Goal: Task Accomplishment & Management: Complete application form

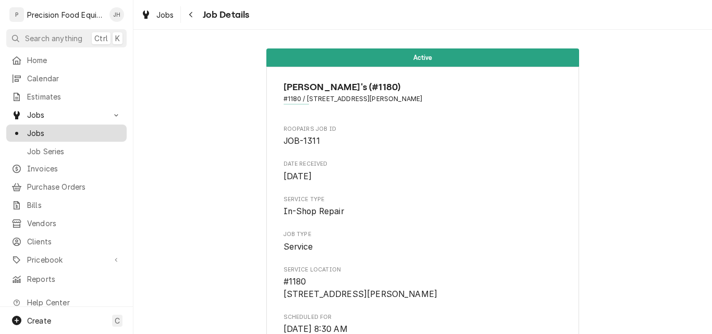
click at [44, 128] on span "Jobs" at bounding box center [74, 133] width 94 height 11
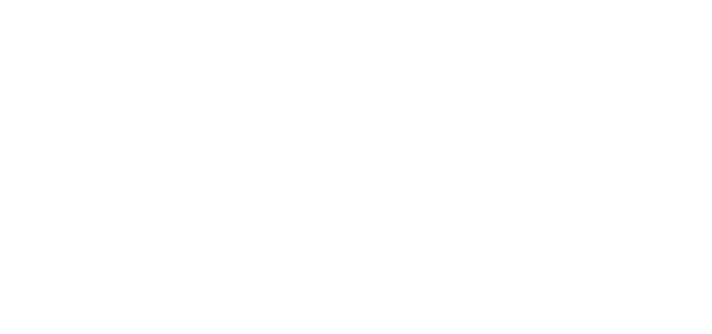
click at [32, 130] on div "Dynamic Content Wrapper" at bounding box center [356, 167] width 712 height 334
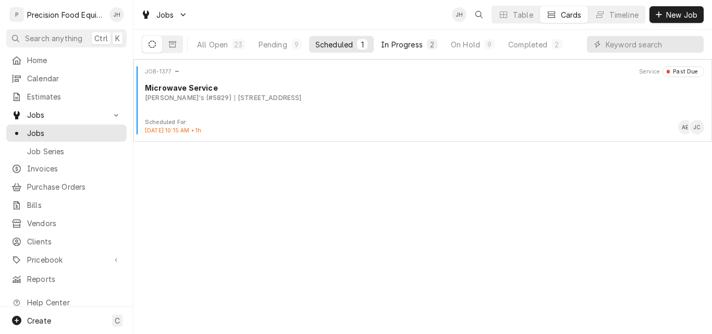
click at [400, 48] on div "In Progress" at bounding box center [402, 44] width 42 height 11
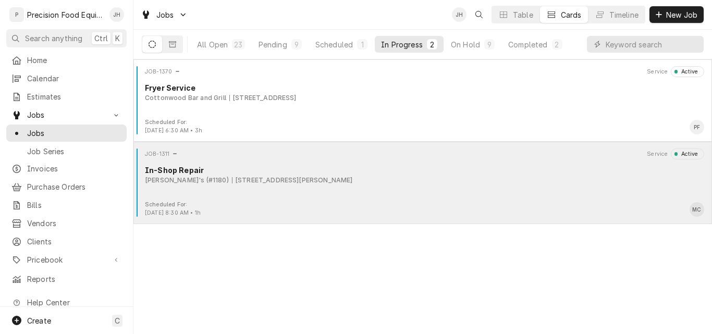
click at [479, 186] on div "JOB-1311 Service Active In-Shop Repair Arby's (#1180) 3265 E Andy Devine, Kingm…" at bounding box center [423, 174] width 570 height 52
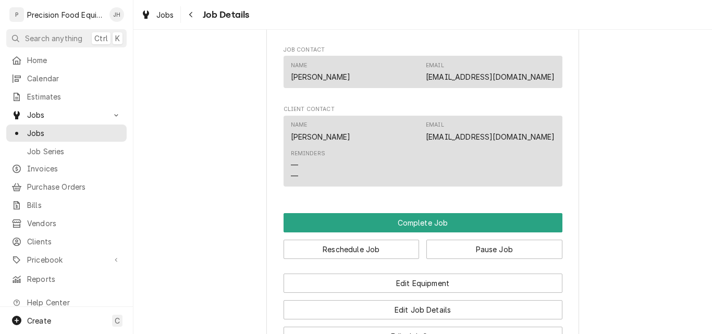
scroll to position [782, 0]
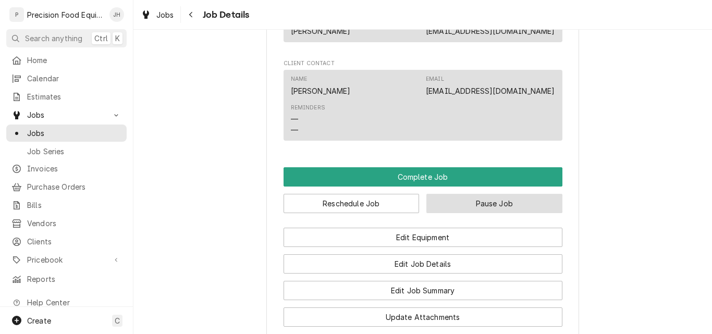
click at [493, 213] on button "Pause Job" at bounding box center [494, 203] width 136 height 19
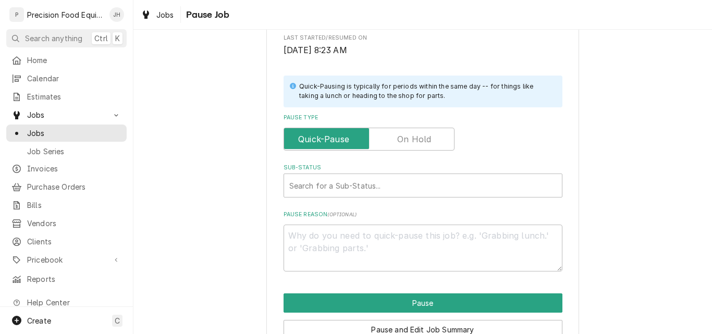
scroll to position [208, 0]
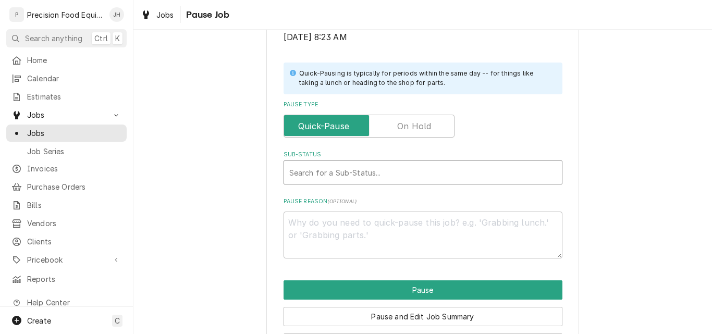
type textarea "x"
click at [348, 177] on div "Sub-Status" at bounding box center [422, 172] width 267 height 19
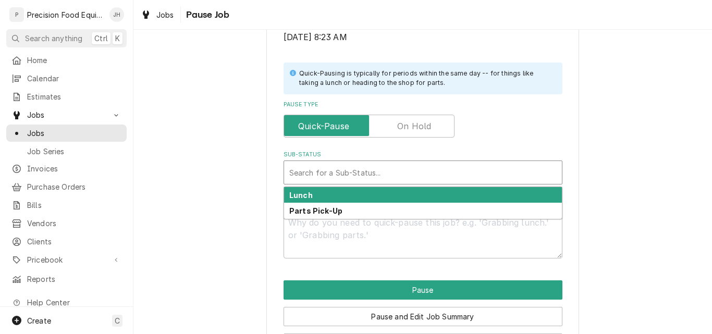
click at [405, 132] on label "Pause Type" at bounding box center [368, 126] width 171 height 23
click at [405, 132] on input "Pause Type" at bounding box center [369, 126] width 162 height 23
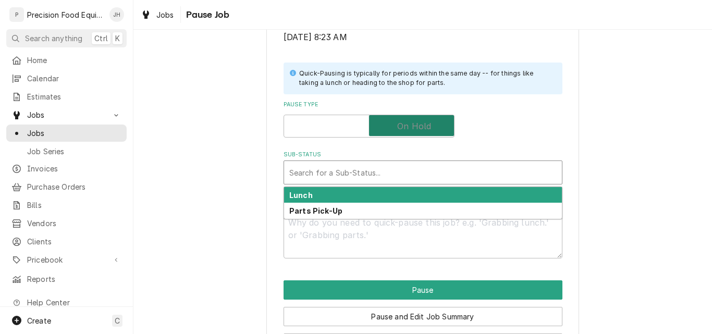
checkbox input "true"
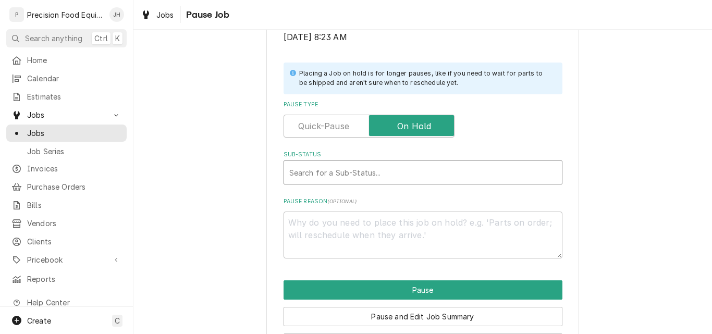
click at [387, 174] on div "Sub-Status" at bounding box center [422, 172] width 267 height 19
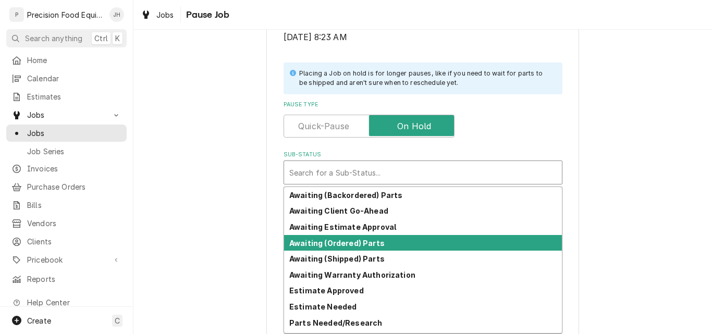
click at [385, 242] on div "Awaiting (Ordered) Parts" at bounding box center [423, 243] width 278 height 16
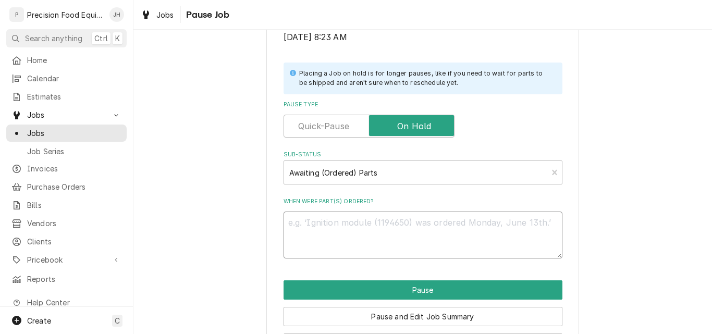
click at [295, 225] on textarea "When were part(s) ordered?" at bounding box center [422, 235] width 279 height 47
click at [387, 169] on div "Sub-Status" at bounding box center [415, 172] width 253 height 19
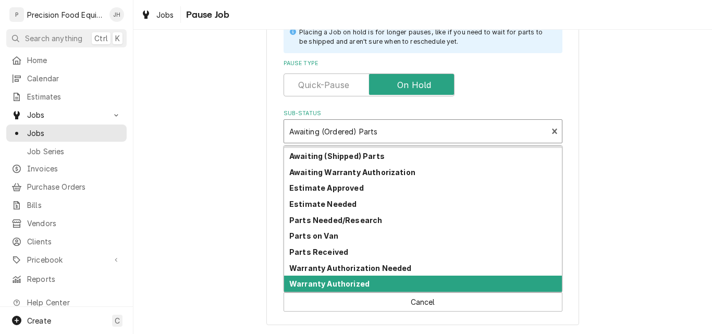
scroll to position [9, 0]
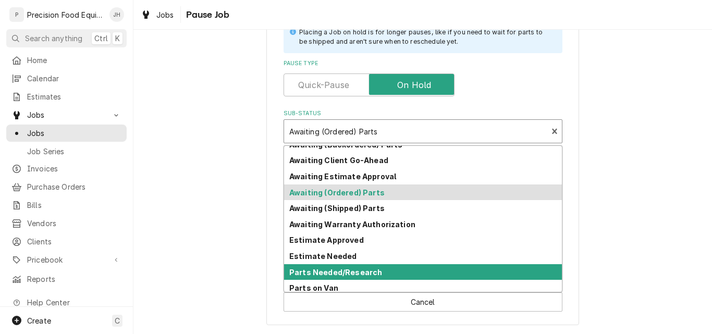
click at [379, 267] on div "Parts Needed/Research" at bounding box center [423, 272] width 278 height 16
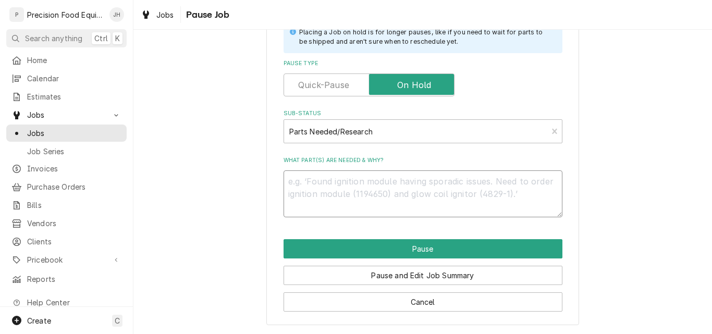
click at [319, 187] on textarea "What part(s) are needed & why?" at bounding box center [422, 193] width 279 height 47
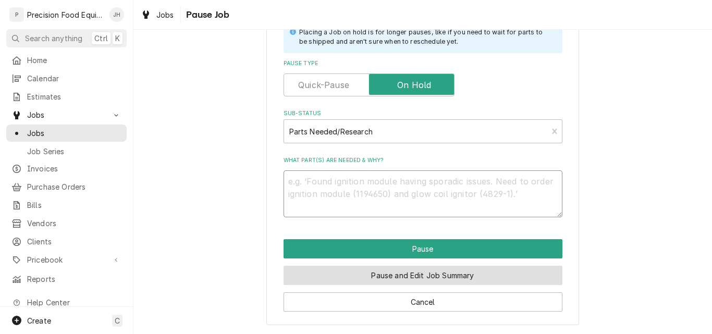
type textarea "x"
type textarea "C"
type textarea "x"
type textarea "Ce"
type textarea "x"
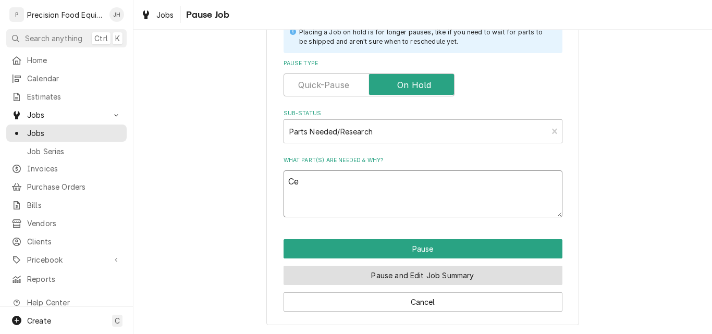
type textarea "Cen"
type textarea "x"
type textarea "Cent"
type textarea "x"
type textarea "Cente"
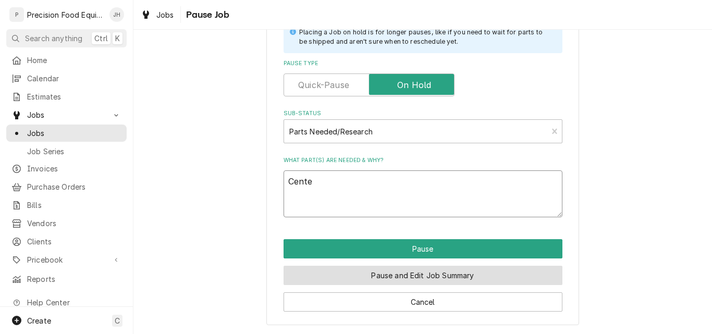
type textarea "x"
type textarea "Center"
type textarea "x"
type textarea "Center"
type textarea "x"
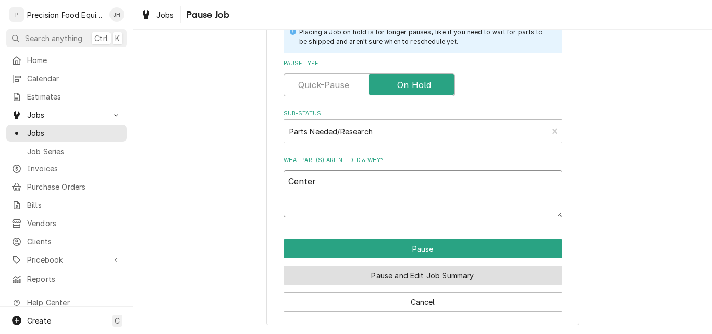
type textarea "Center p"
type textarea "x"
type textarea "Center pi"
type textarea "x"
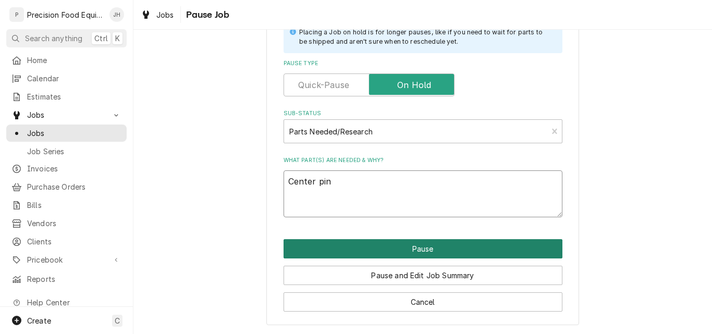
type textarea "Center pin"
click at [439, 254] on button "Pause" at bounding box center [422, 248] width 279 height 19
type textarea "x"
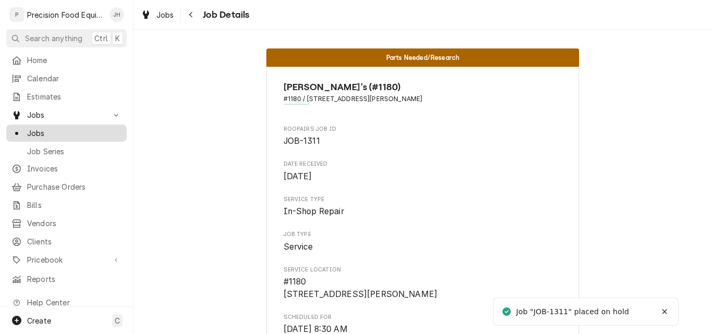
click at [48, 128] on span "Jobs" at bounding box center [74, 133] width 94 height 11
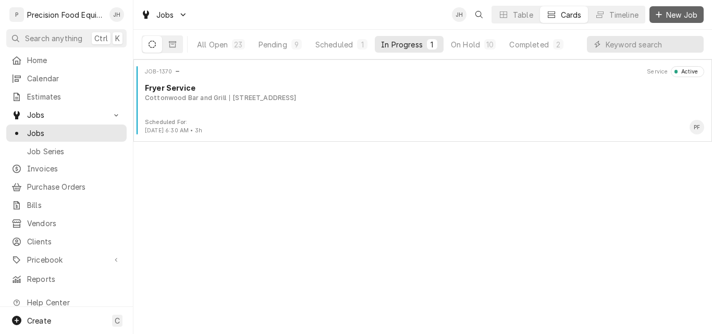
click at [675, 17] on span "New Job" at bounding box center [681, 14] width 35 height 11
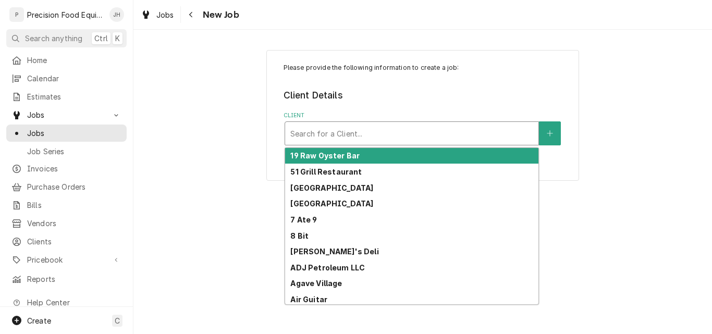
click at [348, 131] on div "Client" at bounding box center [411, 133] width 243 height 19
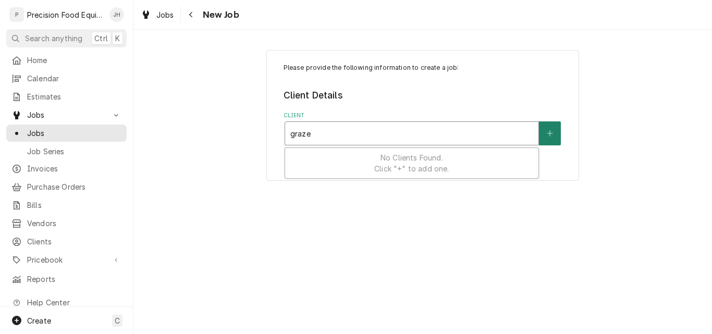
type input "graze"
click at [549, 132] on icon "Create New Client" at bounding box center [550, 133] width 6 height 7
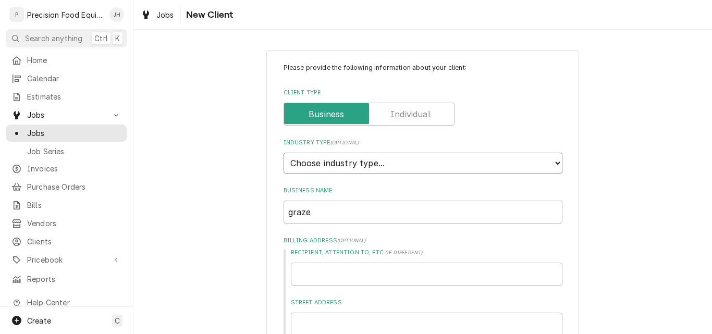
click at [331, 161] on select "Choose industry type... Residential Commercial Industrial Government" at bounding box center [422, 163] width 279 height 21
select select "2"
click at [283, 153] on select "Choose industry type... Residential Commercial Industrial Government" at bounding box center [422, 163] width 279 height 21
drag, startPoint x: 322, startPoint y: 212, endPoint x: 253, endPoint y: 217, distance: 69.5
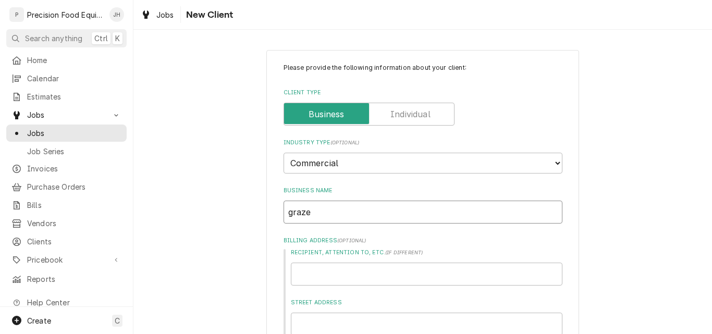
type textarea "x"
type input "G"
type textarea "x"
type input "Gr"
type textarea "x"
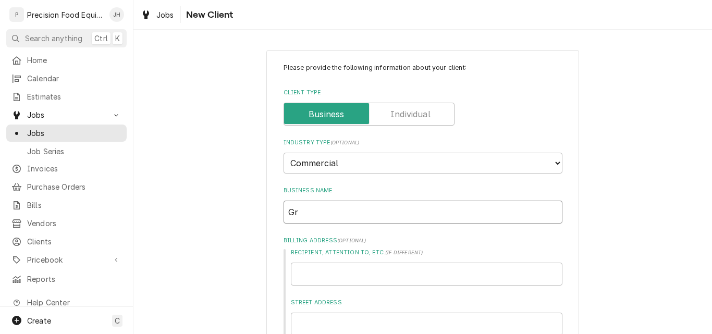
type input "Gra"
type textarea "x"
type input "Graz"
type textarea "x"
type input "Graze"
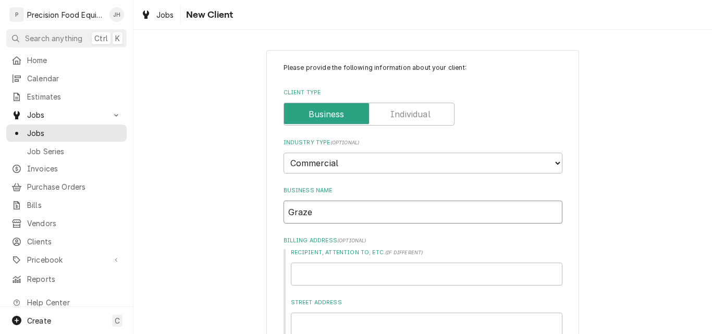
type textarea "x"
type input "Graze"
type textarea "x"
type input "Graze C"
type textarea "x"
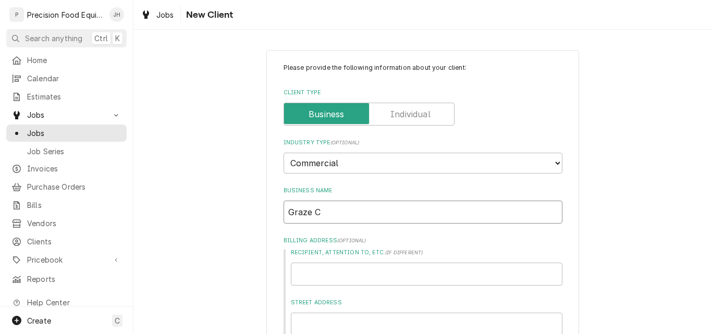
type input "Graze Cr"
type textarea "x"
type input "Graze Cra"
type textarea "x"
type input "Graze Craz"
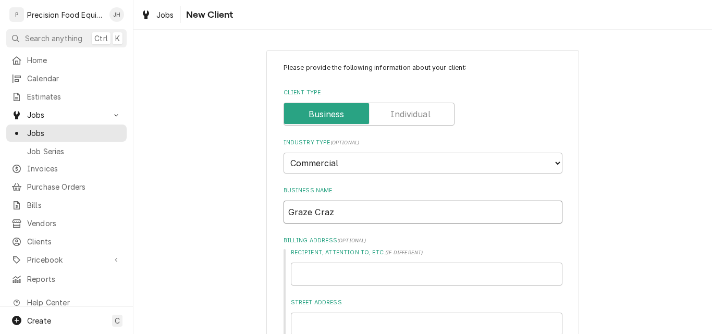
type textarea "x"
type input "Graze Craze"
type textarea "x"
type input "Graze Craze"
type textarea "x"
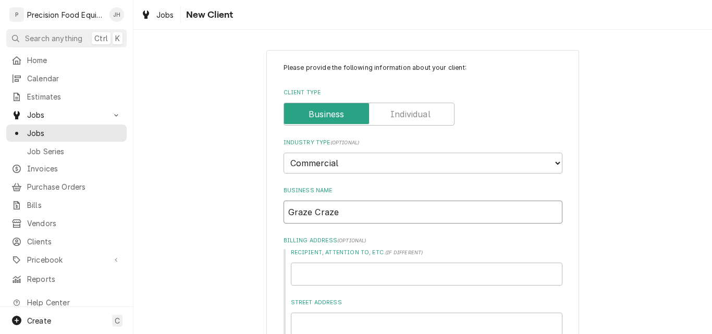
type input "Graze Craze C"
type textarea "x"
type input "Graze Craze Ch"
type textarea "x"
type input "Graze Craze Cha"
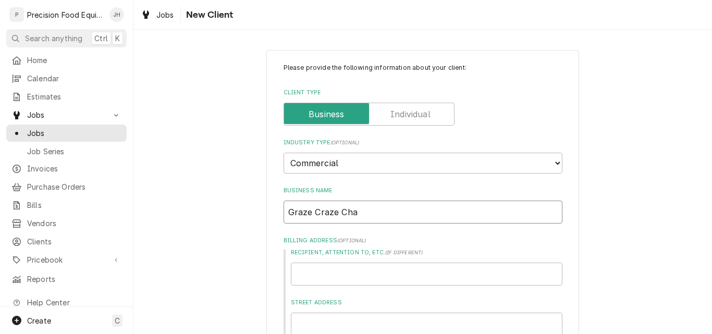
type textarea "x"
type input "Graze Craze Char"
type textarea "x"
type input "Graze Craze Charc"
type textarea "x"
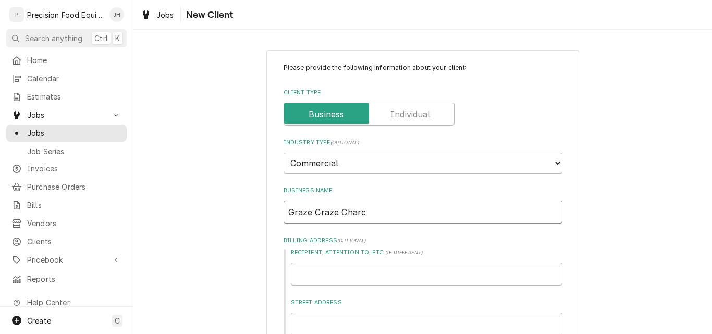
type input "Graze Craze Charcu"
type textarea "x"
type input "Graze Craze Charcut"
type textarea "x"
type input "Graze Craze Charcute"
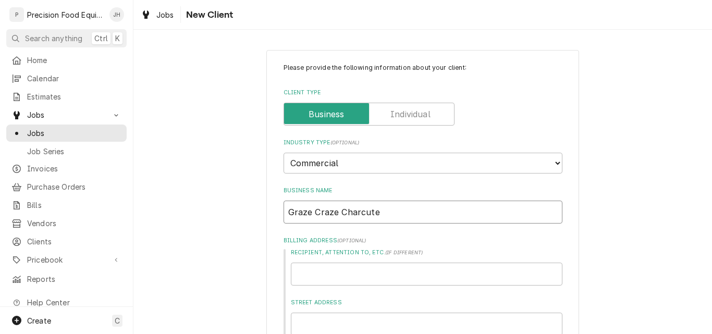
type textarea "x"
type input "Graze Craze Charcuter"
type textarea "x"
type input "Graze Craze Charcuteri"
type textarea "x"
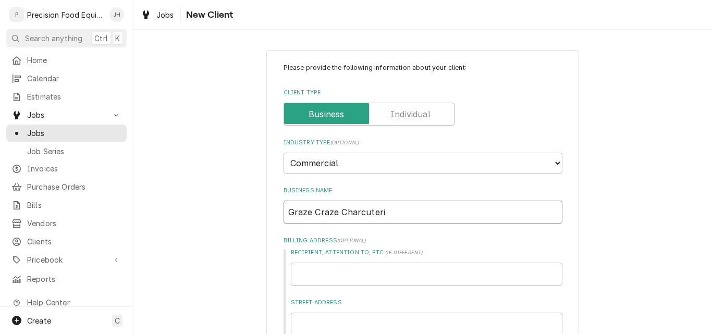
type input "Graze Craze Charcuterie"
type textarea "x"
type input "Graze Craze Charcuterie"
type textarea "x"
type input "Graze Craze Charcuterie B"
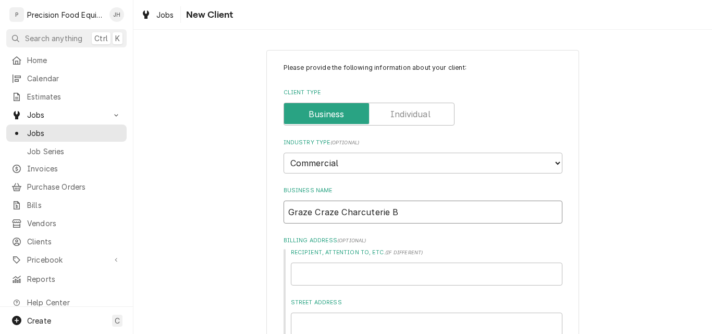
type textarea "x"
type input "Graze Craze Charcuterie Bo"
type textarea "x"
type input "Graze Craze Charcuterie Boa"
type textarea "x"
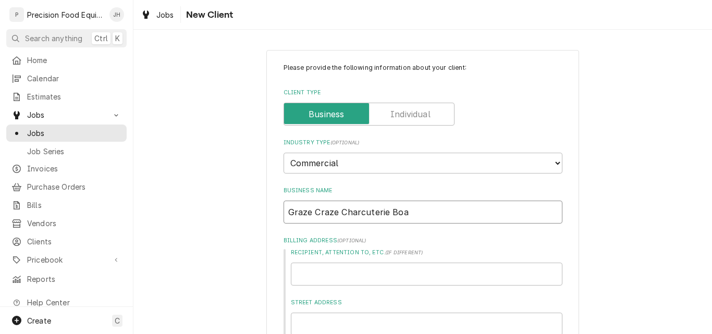
type input "Graze Craze Charcuterie Boar"
type textarea "x"
type input "Graze Craze Charcuterie Board"
type textarea "x"
type input "Graze Craze Charcuterie Boards"
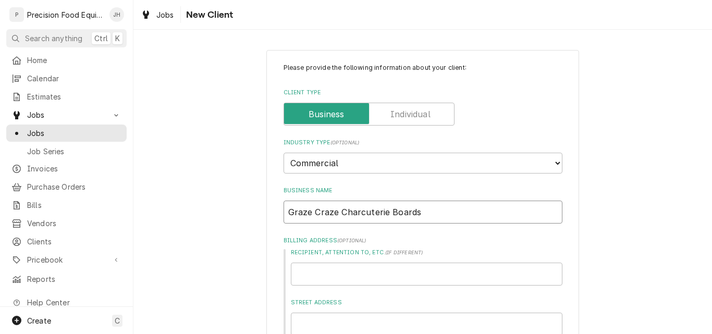
type textarea "x"
type input "Graze Craze Charcuterie Boards"
type textarea "x"
type input "Graze Craze Charcuterie Boards ("
type textarea "x"
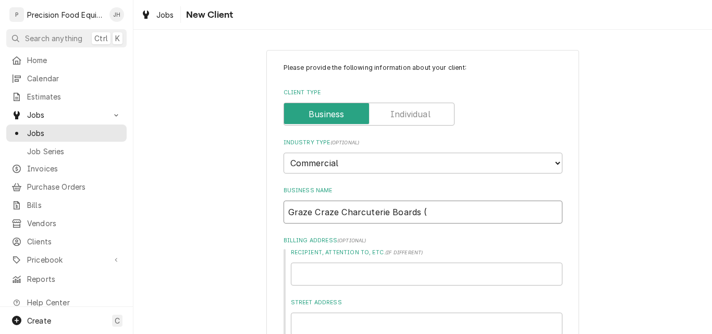
type input "Graze Craze Charcuterie Boards (F"
type textarea "x"
type input "Graze Craze Charcuterie Boards (FH"
type textarea "x"
type input "Graze Craze Charcuterie Boards (FH)"
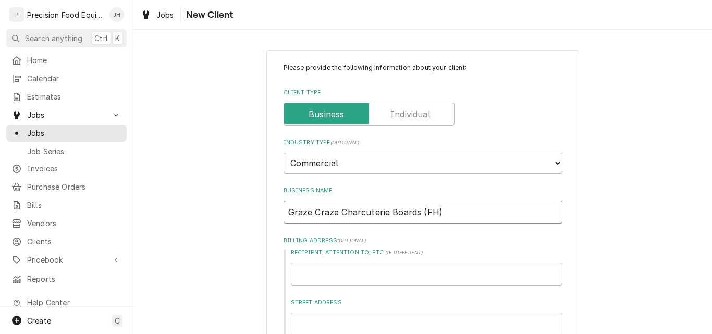
type textarea "x"
drag, startPoint x: 439, startPoint y: 211, endPoint x: 275, endPoint y: 212, distance: 164.1
type input "Graze Craze Charcuterie Boards (FH)"
click at [309, 279] on input "Recipient, Attention To, etc. ( if different )" at bounding box center [426, 274] width 271 height 23
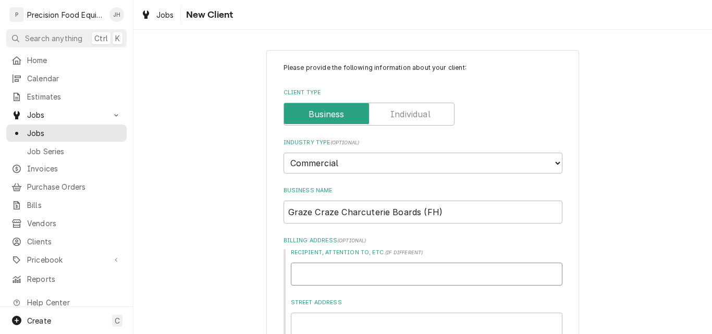
paste input "Graze Craze Charcuterie Boards (FH)"
type textarea "x"
type input "Graze Craze Charcuterie Boards (FH)"
type textarea "x"
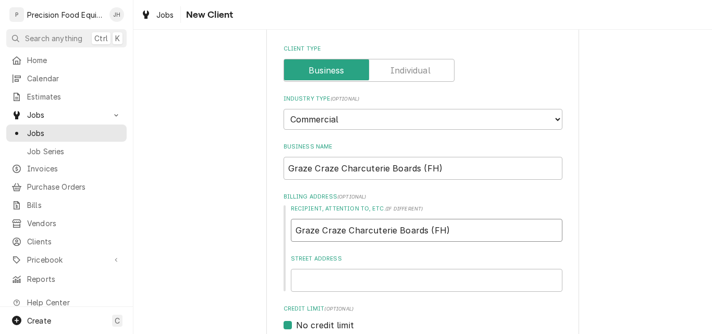
scroll to position [104, 0]
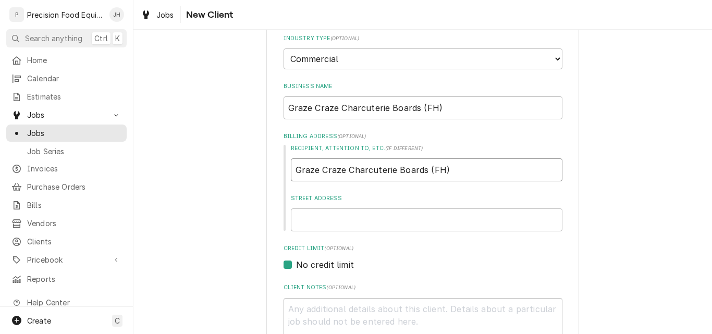
type input "Graze Craze Charcuterie Boards (FH)"
click at [318, 222] on input "Street Address" at bounding box center [426, 219] width 271 height 23
type textarea "x"
type input "1"
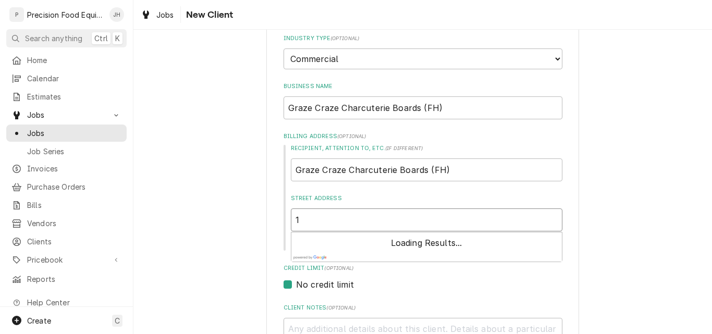
type textarea "x"
type input "16"
type textarea "x"
type input "168"
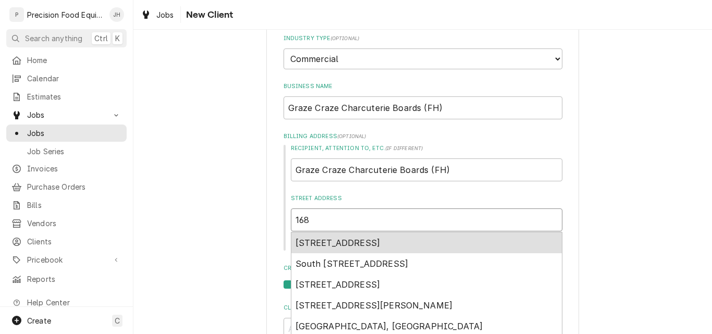
type textarea "x"
type input "1684"
type textarea "x"
type input "16845"
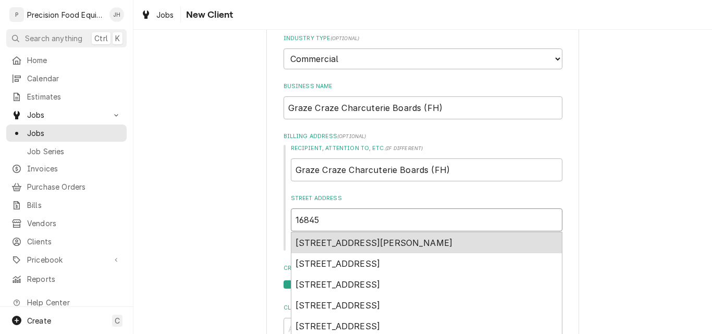
type textarea "x"
type input "16845"
type textarea "x"
type input "16845 e"
type textarea "x"
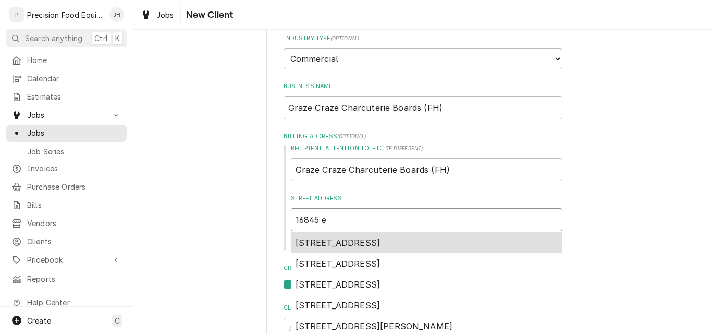
type input "16845 e a"
click at [358, 241] on span "16845 East Avenue of the Fountains, Fountain Hills, AZ, USA" at bounding box center [337, 243] width 85 height 10
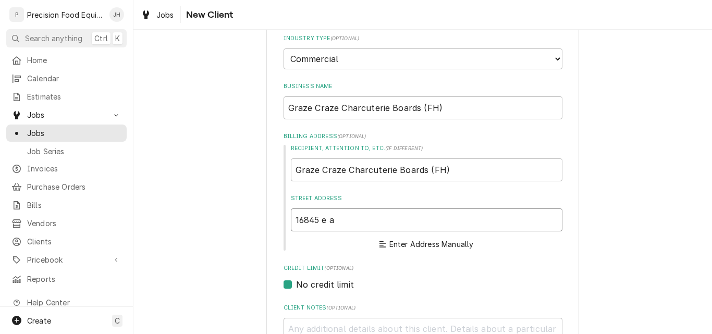
type textarea "x"
type input "16845 E Ave of the Fountains"
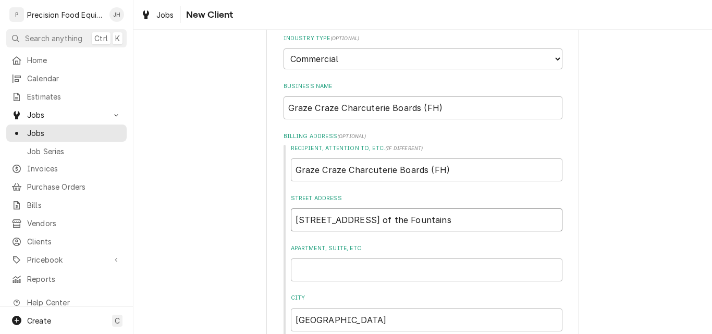
type textarea "x"
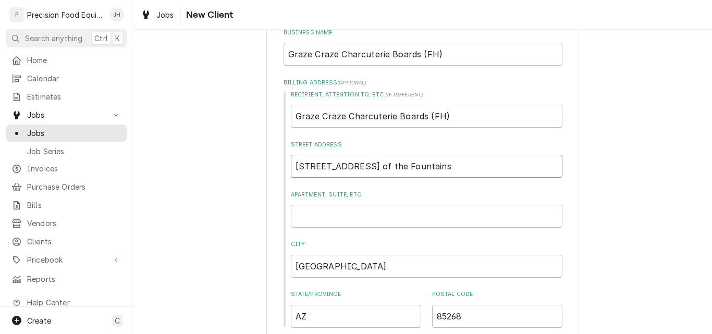
scroll to position [208, 0]
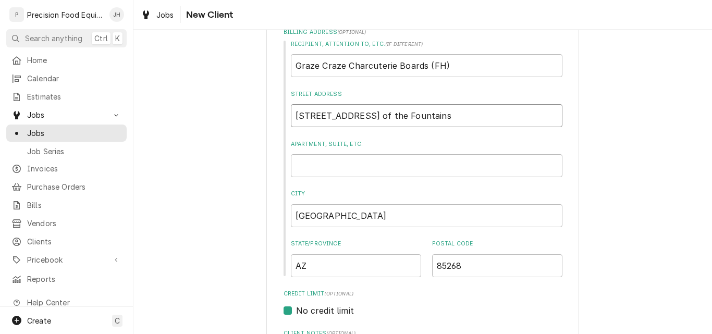
type input "16845 E Ave of the Fountains"
click at [350, 171] on input "Apartment, Suite, etc." at bounding box center [426, 165] width 271 height 23
type textarea "x"
type input "D"
type textarea "x"
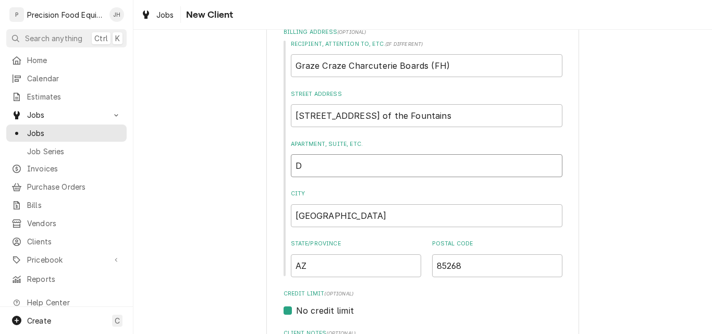
type input "D-"
type textarea "x"
type input "D-1"
type textarea "x"
type input "D-106"
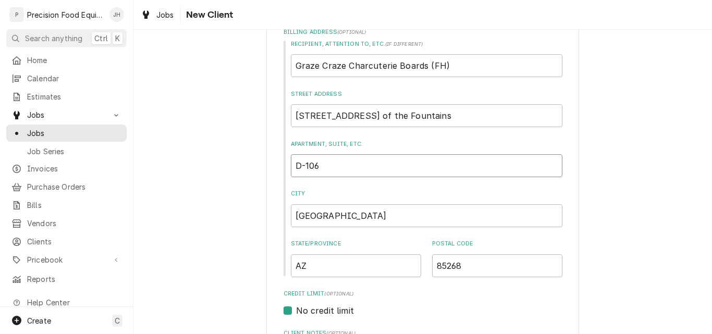
type textarea "x"
type input "D-1069"
type textarea "x"
type input "D-106"
type textarea "x"
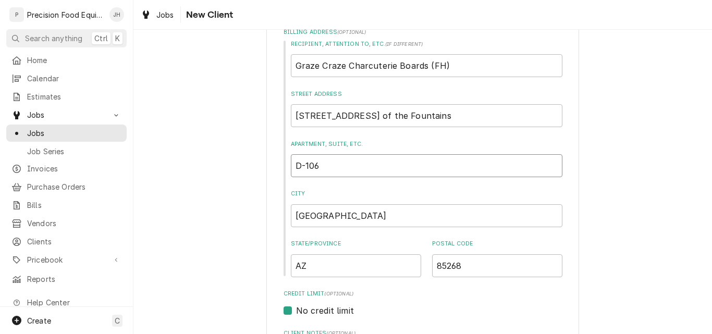
type input "D-10"
type textarea "x"
type input "D-109"
type textarea "x"
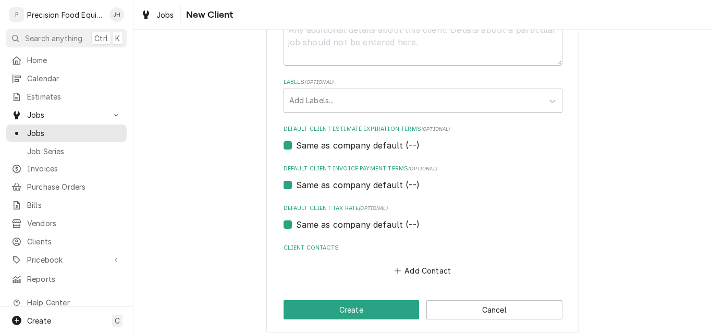
scroll to position [541, 0]
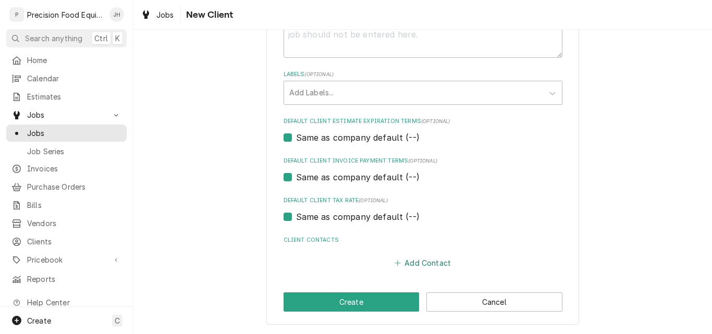
type input "D-109"
click at [405, 264] on button "Add Contact" at bounding box center [422, 263] width 60 height 15
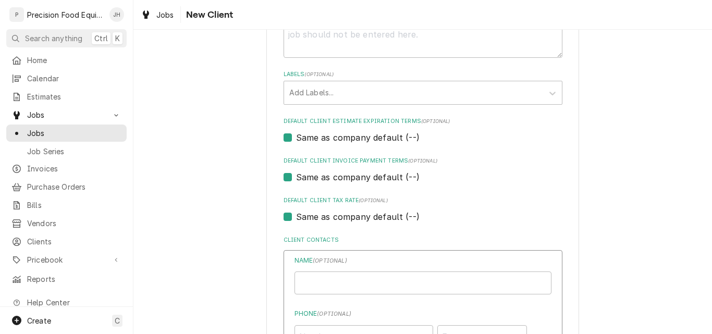
type textarea "x"
click at [305, 284] on input "Business Name" at bounding box center [422, 282] width 257 height 23
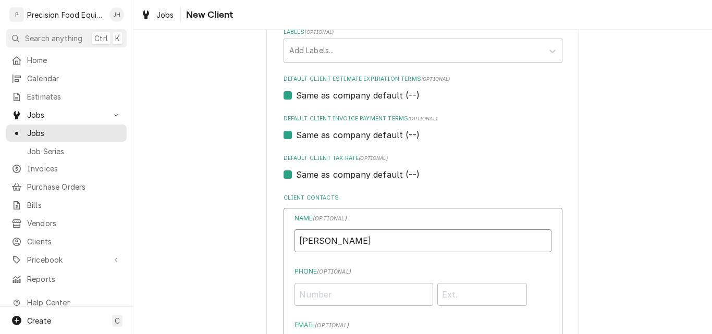
scroll to position [646, 0]
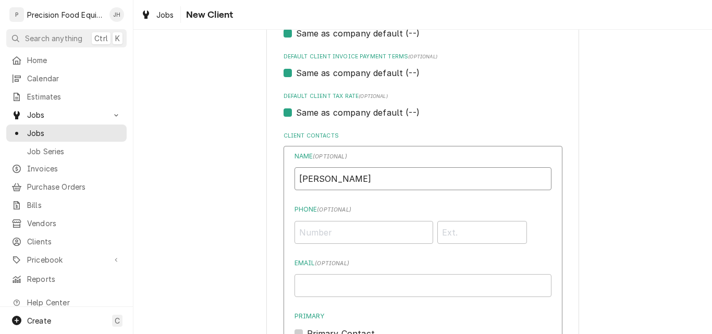
type input "Susan James"
click at [345, 234] on input "Phone ( optional )" at bounding box center [363, 232] width 139 height 23
type input "4"
type input "(512) 809-6703"
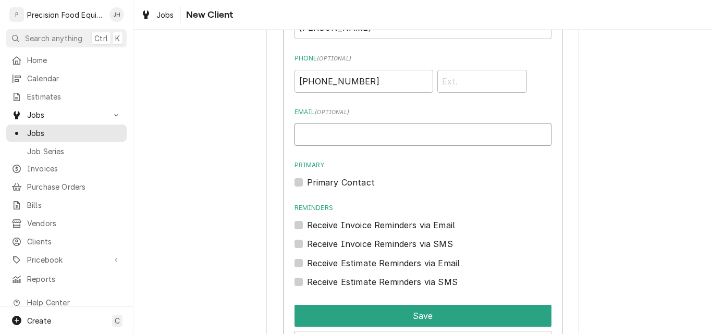
scroll to position [802, 0]
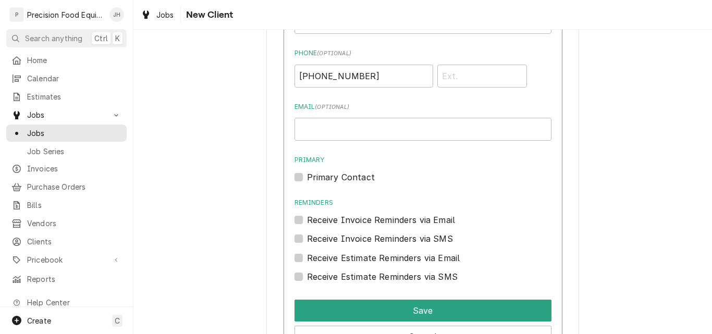
click at [307, 178] on label "Primary Contact" at bounding box center [341, 177] width 68 height 13
click at [307, 178] on input "Primary" at bounding box center [435, 182] width 257 height 23
checkbox input "true"
click at [307, 238] on label "Receive Invoice Reminders via SMS" at bounding box center [380, 238] width 146 height 13
click at [307, 238] on input "Contact Edit Form" at bounding box center [435, 243] width 257 height 23
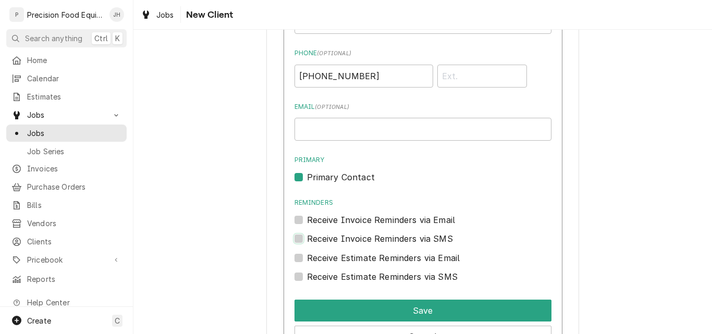
checkbox input "true"
click at [307, 278] on label "Receive Estimate Reminders via SMS" at bounding box center [382, 276] width 151 height 13
click at [307, 278] on input "Contact Edit Form" at bounding box center [435, 281] width 257 height 23
checkbox input "true"
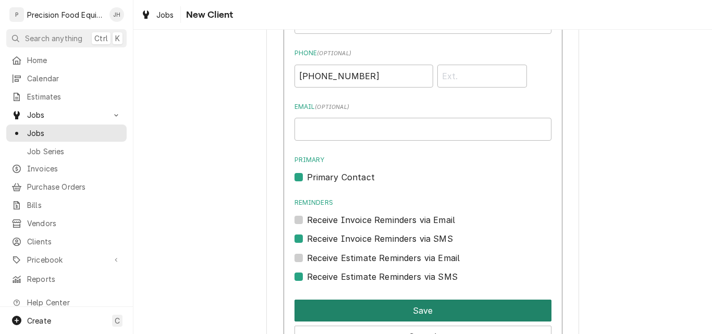
click at [433, 308] on button "Save" at bounding box center [422, 311] width 257 height 22
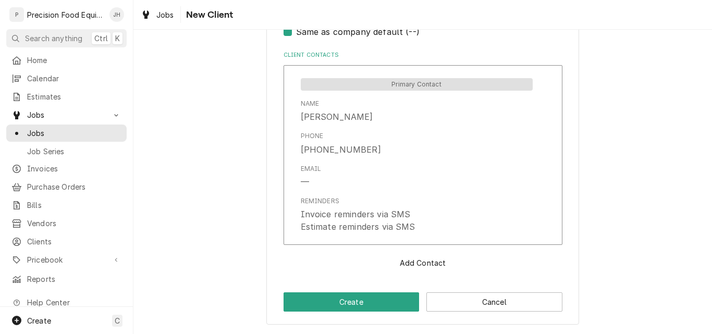
scroll to position [726, 0]
click at [384, 300] on button "Create" at bounding box center [351, 301] width 136 height 19
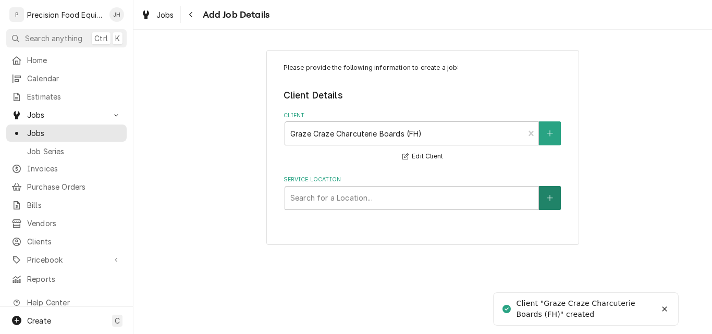
click at [554, 201] on button "Service Location" at bounding box center [550, 198] width 22 height 24
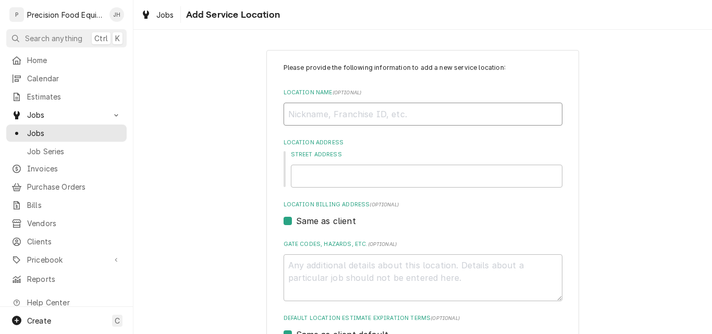
paste input "Graze Craze Charcuterie Boards (FH)"
type textarea "x"
type input "Graze Craze Charcuterie Boards (FH)"
click at [323, 178] on input "Street Address" at bounding box center [426, 176] width 271 height 23
type textarea "x"
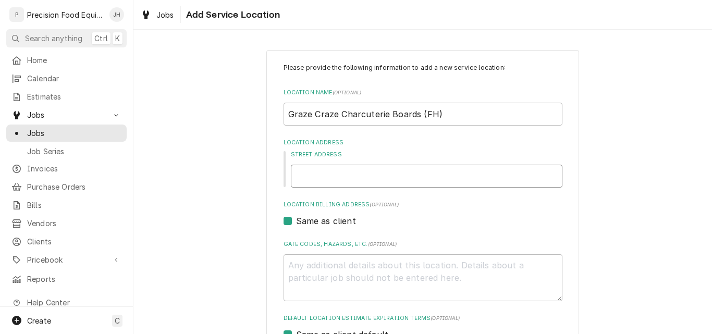
type input "1"
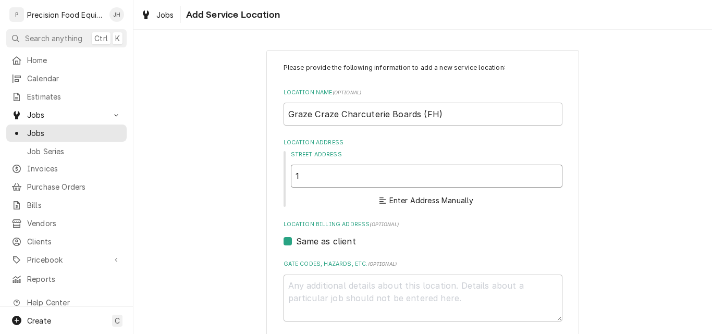
type textarea "x"
type input "16"
type textarea "x"
type input "168"
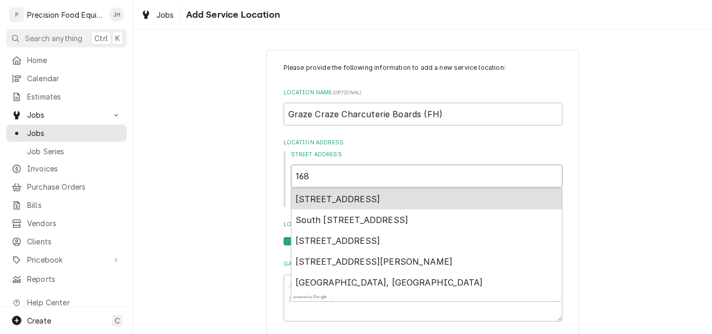
type textarea "x"
type input "1684"
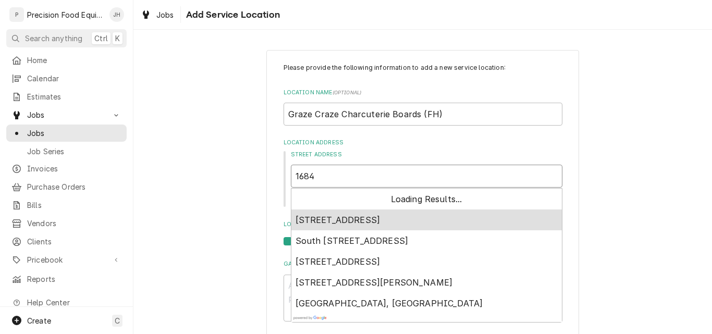
type textarea "x"
type input "16845"
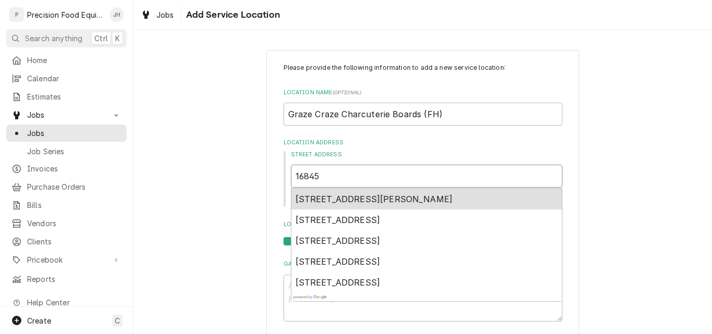
type textarea "x"
type input "16845"
type textarea "x"
type input "16845 e"
type textarea "x"
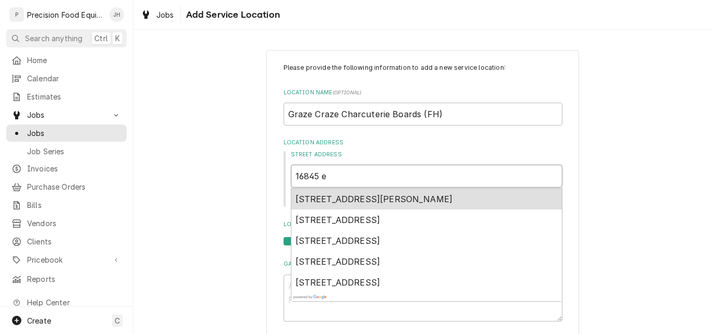
type input "16845 e"
type textarea "x"
type input "16845 e a"
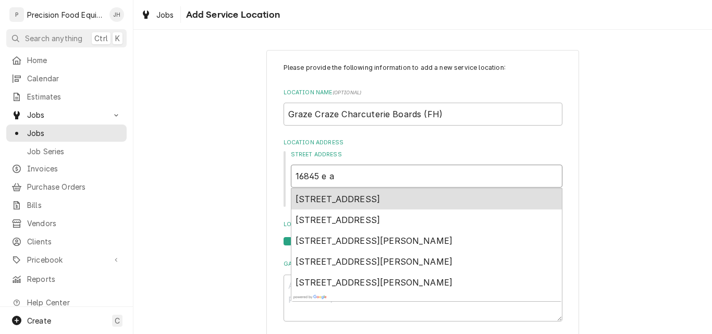
click at [352, 199] on span "16845 East Avenue of the Fountains, Fountain Hills, AZ, USA" at bounding box center [337, 199] width 85 height 10
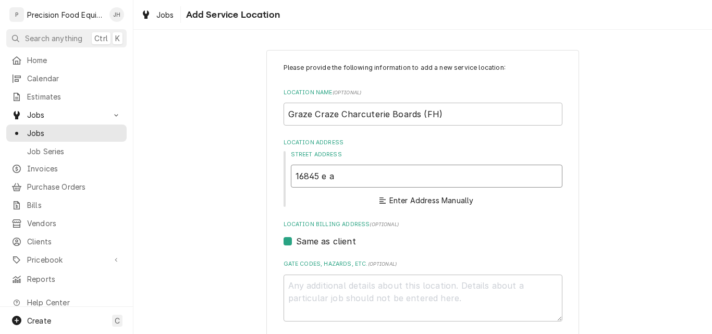
type textarea "x"
type input "16845 E Ave of the Fountains"
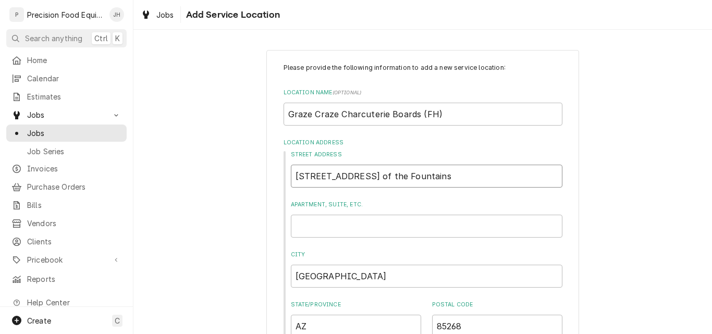
type textarea "x"
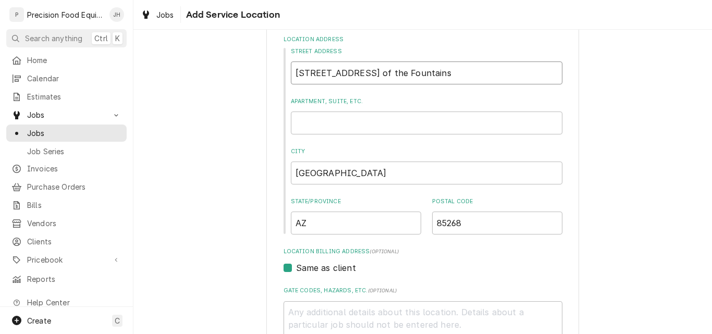
scroll to position [104, 0]
type input "16845 E Ave of the Fountains"
click at [324, 124] on input "Apartment, Suite, etc." at bounding box center [426, 121] width 271 height 23
type textarea "x"
type input "D"
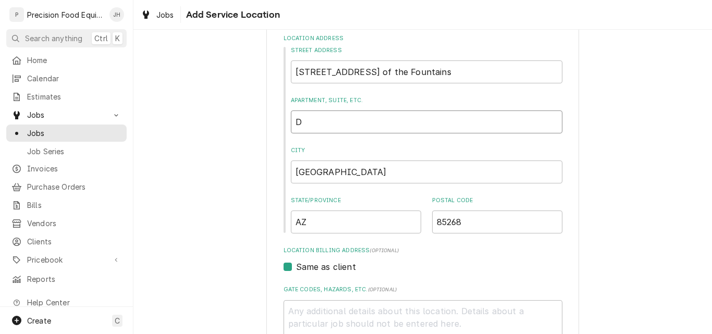
type textarea "x"
type input "D-"
type textarea "x"
type input "D-10"
type textarea "x"
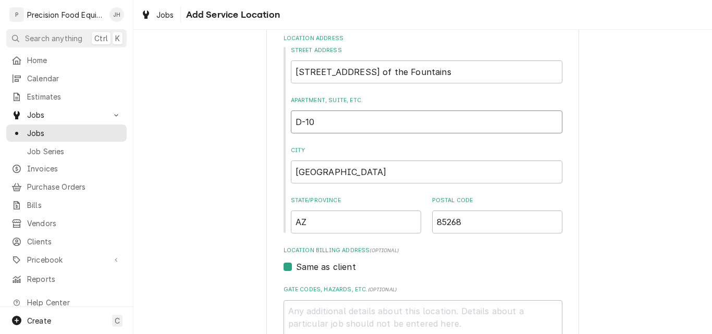
type input "D-109"
type textarea "x"
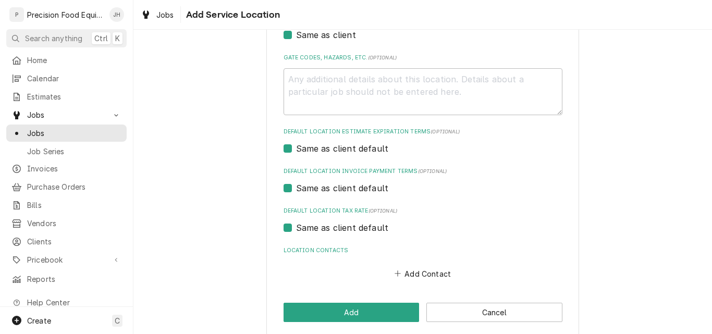
scroll to position [346, 0]
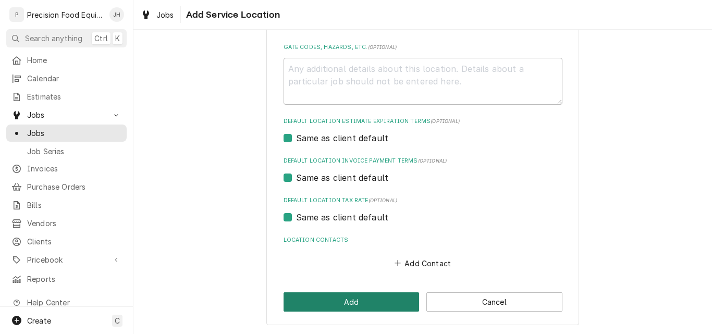
type input "D-109"
click at [358, 301] on button "Add" at bounding box center [351, 301] width 136 height 19
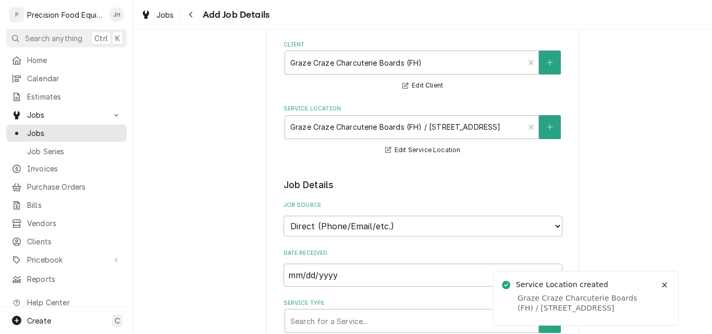
scroll to position [156, 0]
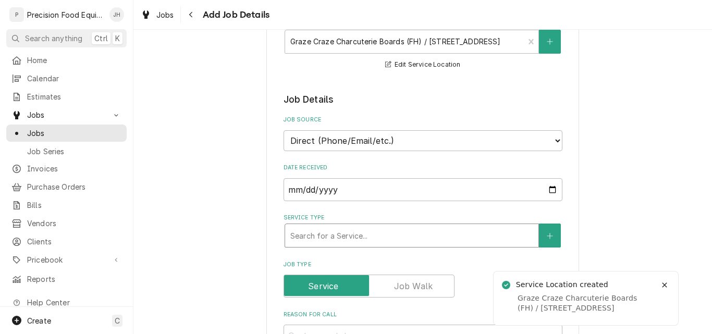
click at [338, 237] on div "Service Type" at bounding box center [411, 235] width 243 height 19
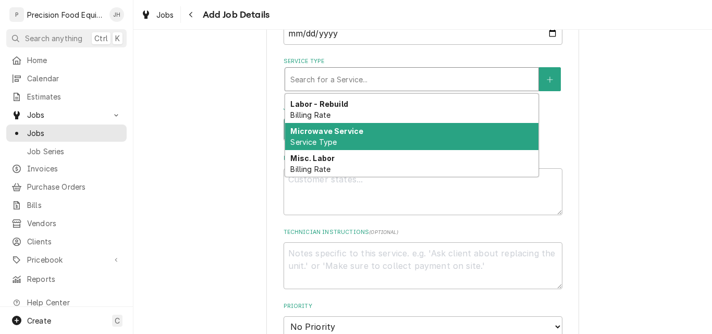
scroll to position [691, 0]
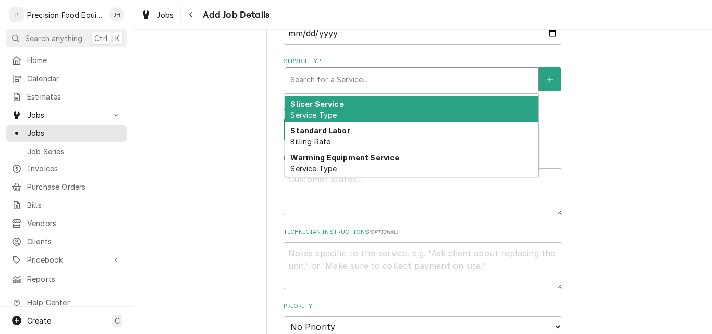
click at [358, 107] on div "Slicer Service Service Type" at bounding box center [411, 109] width 253 height 27
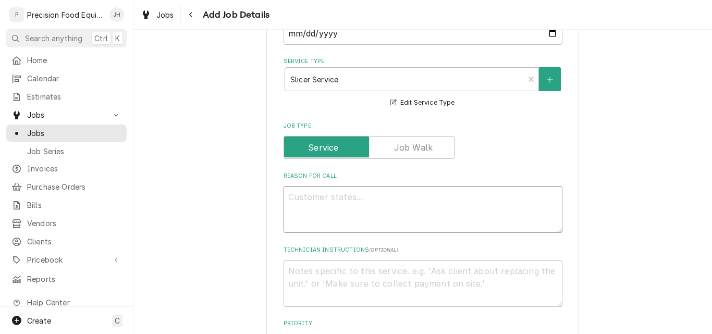
click at [305, 199] on textarea "Reason For Call" at bounding box center [422, 209] width 279 height 47
type textarea "x"
type textarea "V"
type textarea "x"
type textarea "Vo"
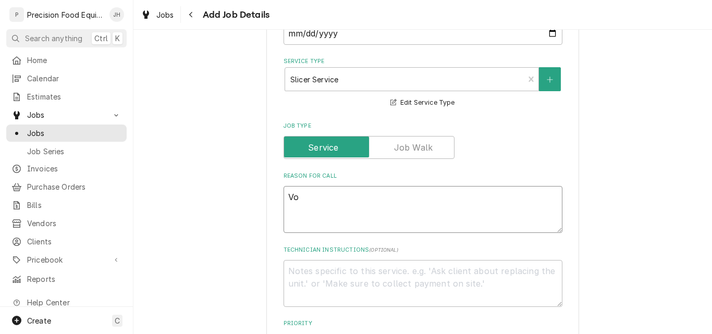
type textarea "x"
type textarea "Vol"
type textarea "x"
type textarea "Voll"
type textarea "x"
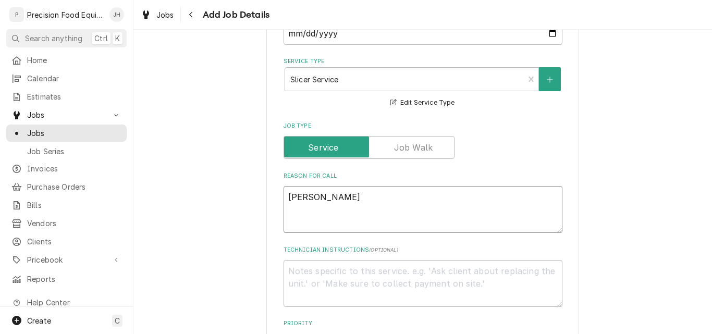
type textarea "Vollr"
type textarea "x"
type textarea "Vollra"
type textarea "x"
type textarea "Vollrat"
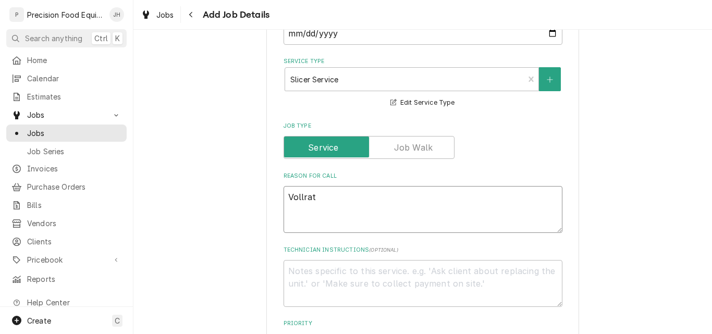
type textarea "x"
type textarea "Vollrath"
type textarea "x"
type textarea "Vollrath"
type textarea "x"
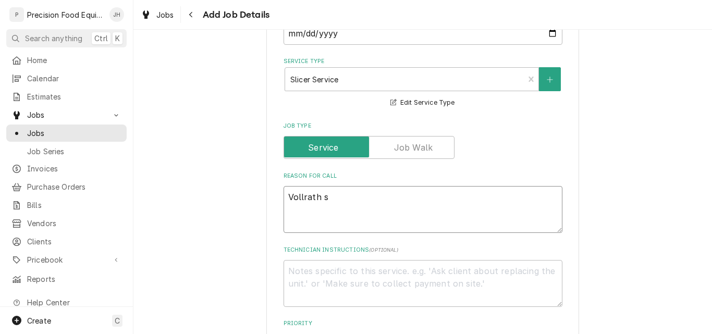
type textarea "Vollrath sl"
type textarea "x"
type textarea "Vollrath sli"
type textarea "x"
type textarea "Vollrath slic"
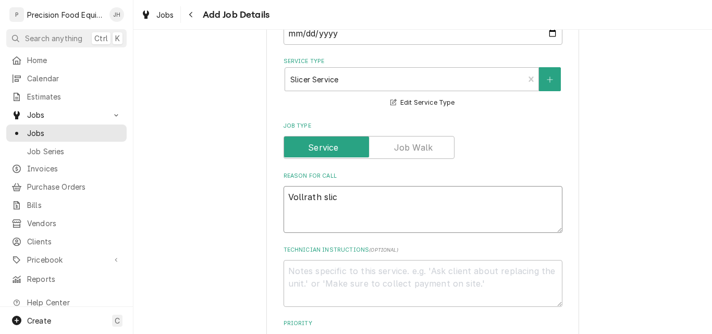
type textarea "x"
type textarea "Vollrath slice"
type textarea "x"
type textarea "Vollrath slicer"
type textarea "x"
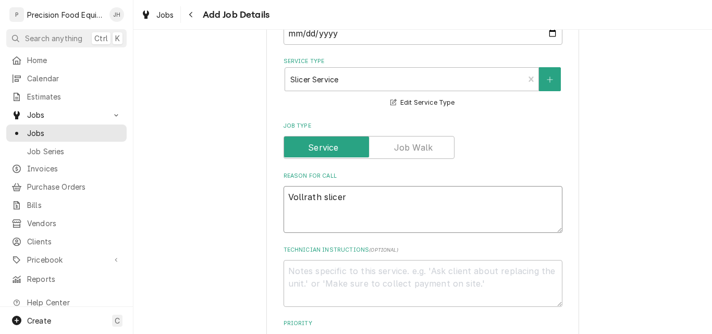
type textarea "Vollrath slicer l"
type textarea "x"
type textarea "Vollrath slicer le"
type textarea "x"
type textarea "Vollrath slicer lea"
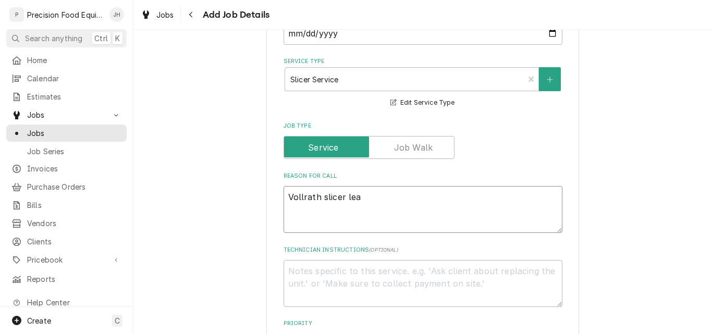
type textarea "x"
type textarea "Vollrath slicer leav"
type textarea "x"
type textarea "Vollrath slicer leavi"
type textarea "x"
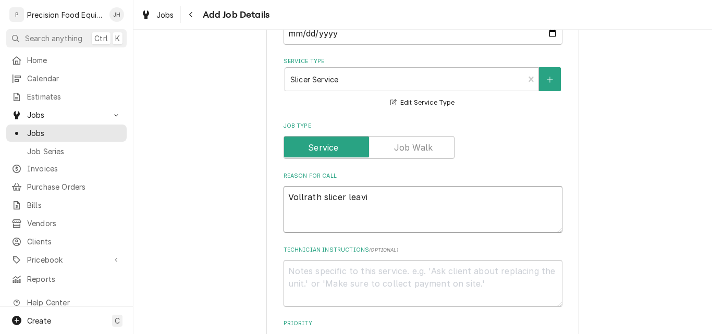
type textarea "Vollrath slicer leavin"
type textarea "x"
type textarea "Vollrath slicer leaving"
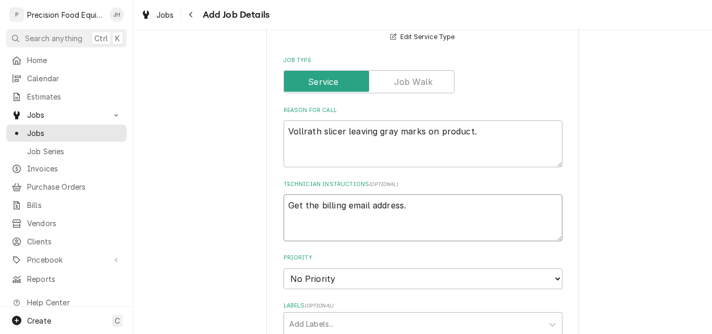
scroll to position [521, 0]
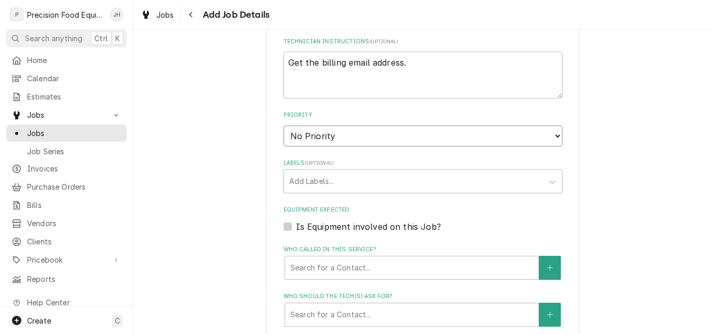
click at [370, 139] on select "No Priority Urgent High Medium Low" at bounding box center [422, 136] width 279 height 21
click at [283, 126] on select "No Priority Urgent High Medium Low" at bounding box center [422, 136] width 279 height 21
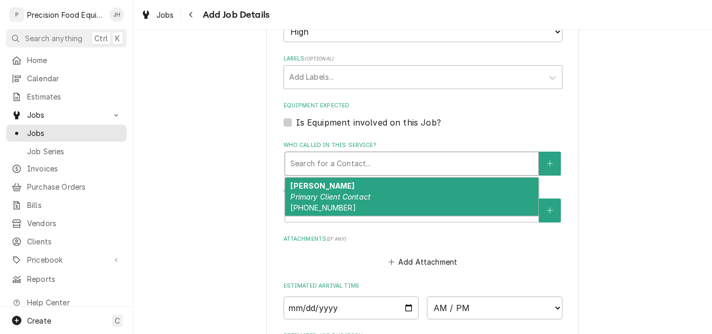
click at [339, 165] on div "Who called in this service?" at bounding box center [411, 163] width 243 height 19
click at [328, 195] on em "Primary Client Contact" at bounding box center [330, 196] width 80 height 9
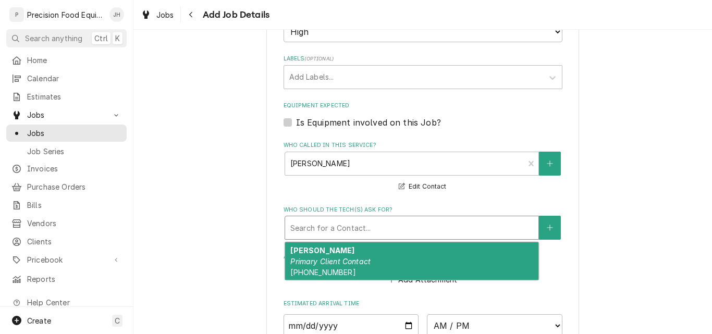
click at [328, 226] on div "Who should the tech(s) ask for?" at bounding box center [411, 227] width 243 height 19
click at [324, 259] on em "Primary Client Contact" at bounding box center [330, 261] width 80 height 9
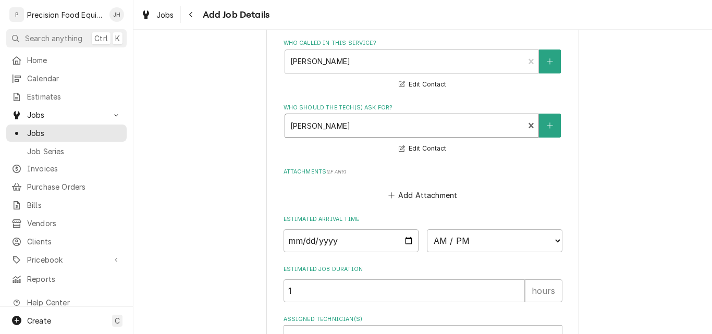
scroll to position [729, 0]
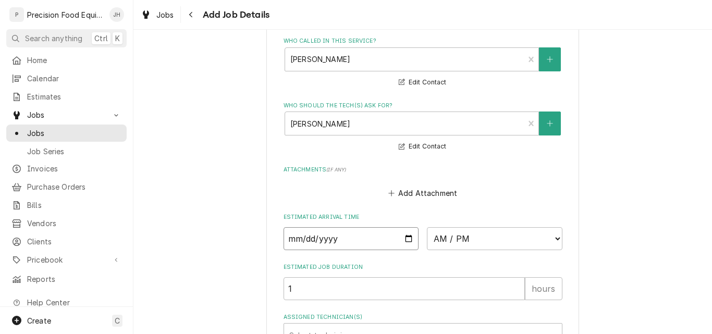
click at [407, 241] on input "Date" at bounding box center [350, 238] width 135 height 23
click at [476, 236] on select "AM / PM 6:00 AM 6:15 AM 6:30 AM 6:45 AM 7:00 AM 7:15 AM 7:30 AM 7:45 AM 8:00 AM…" at bounding box center [494, 238] width 135 height 23
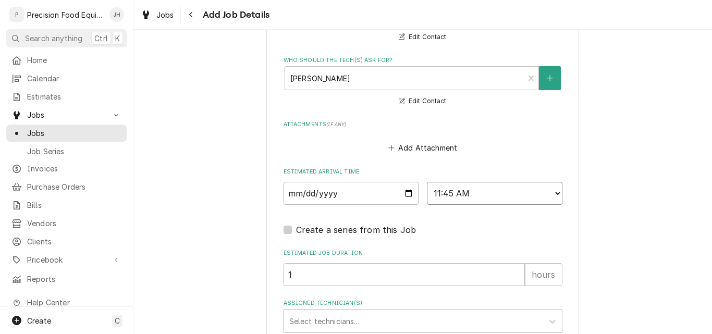
scroll to position [834, 0]
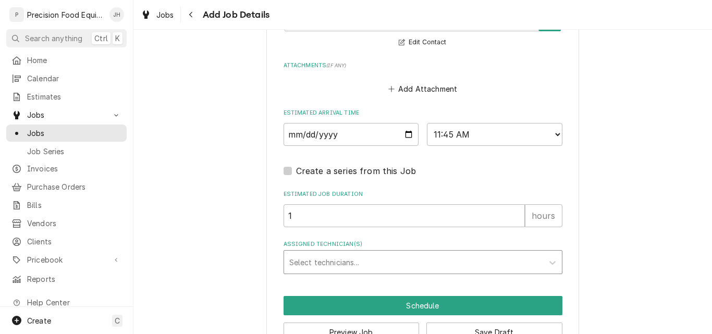
click at [406, 268] on div "Assigned Technician(s)" at bounding box center [413, 262] width 249 height 19
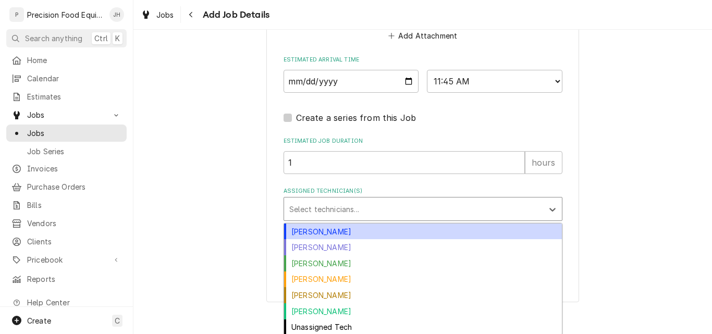
scroll to position [888, 0]
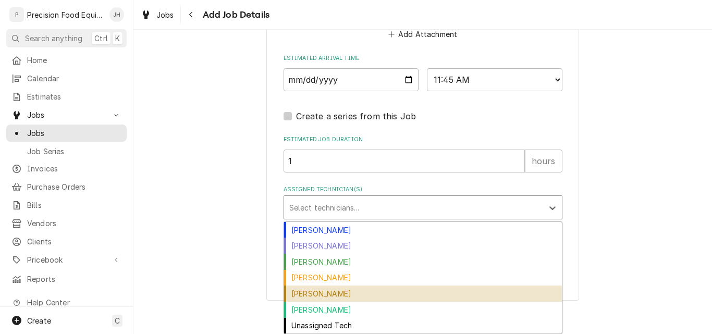
click at [373, 299] on div "Pete Nielson" at bounding box center [423, 294] width 278 height 16
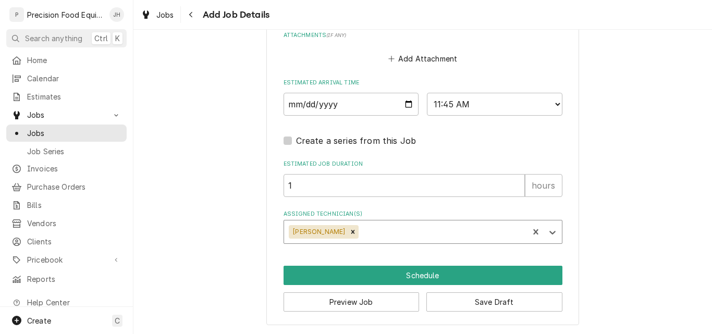
scroll to position [864, 0]
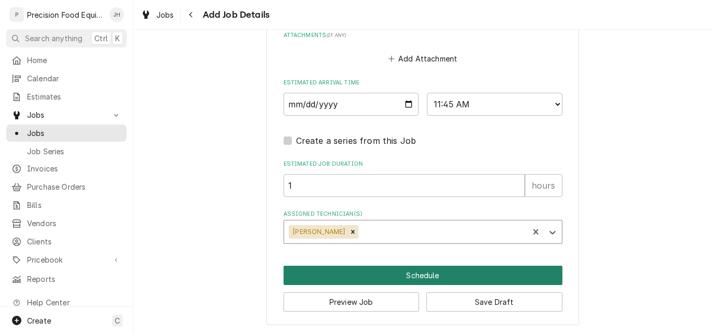
click at [431, 273] on button "Schedule" at bounding box center [422, 275] width 279 height 19
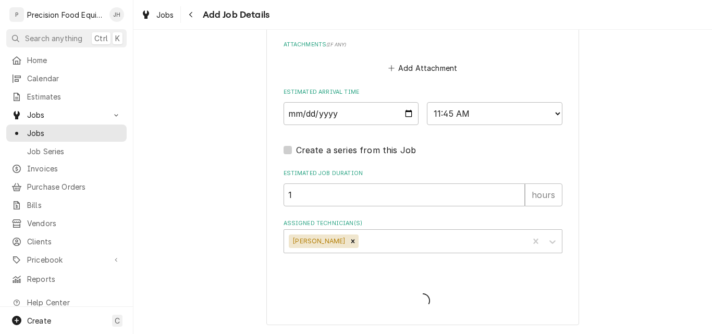
scroll to position [854, 0]
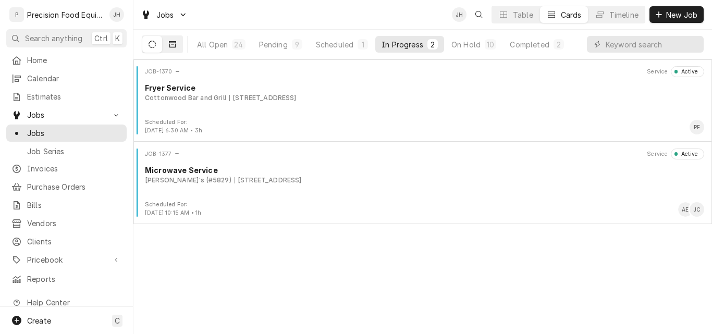
click at [167, 41] on button "Dynamic Content Wrapper" at bounding box center [173, 44] width 20 height 17
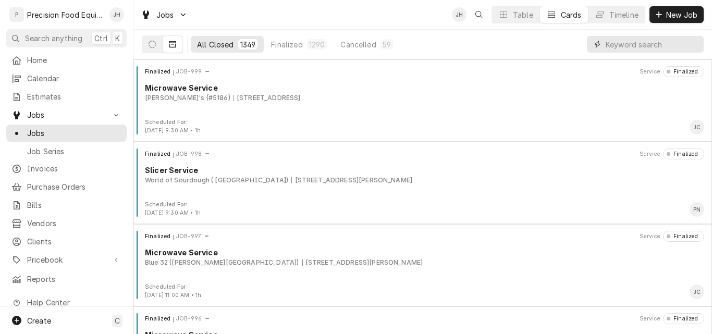
click at [633, 46] on input "Dynamic Content Wrapper" at bounding box center [651, 44] width 93 height 17
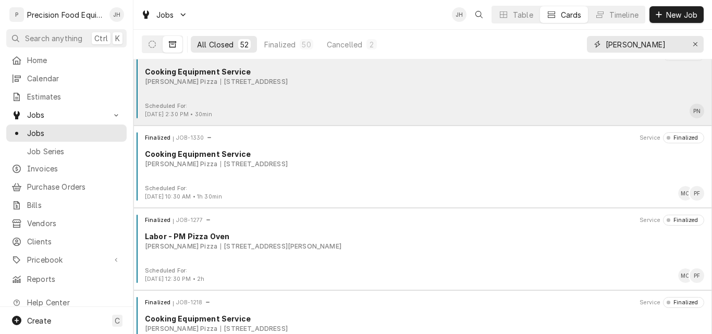
scroll to position [3279, 0]
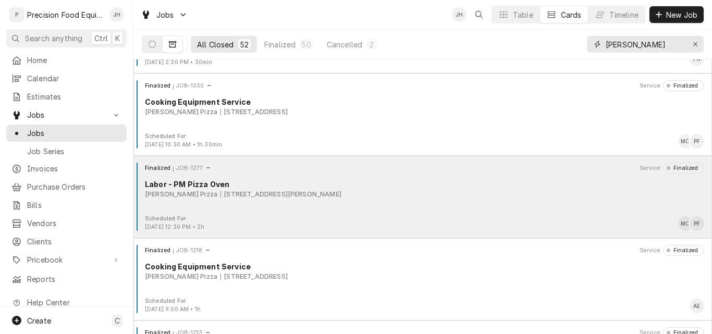
type input "[PERSON_NAME]"
click at [462, 210] on div "Finalized JOB-1277 Service Finalized Labor - PM Pizza Oven [PERSON_NAME] Pizza …" at bounding box center [423, 189] width 570 height 52
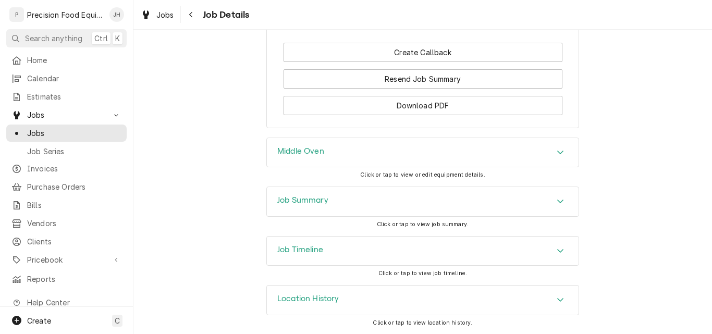
scroll to position [912, 0]
click at [78, 130] on span "Jobs" at bounding box center [74, 133] width 94 height 11
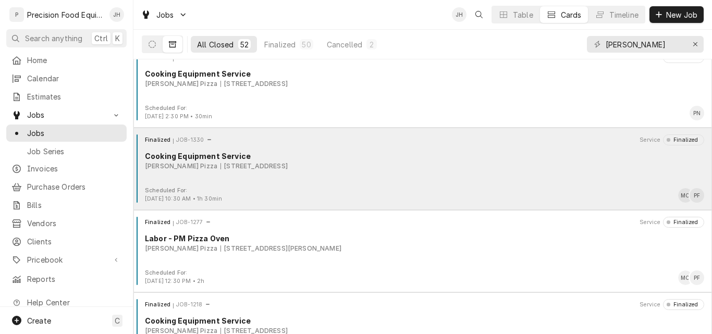
scroll to position [3227, 0]
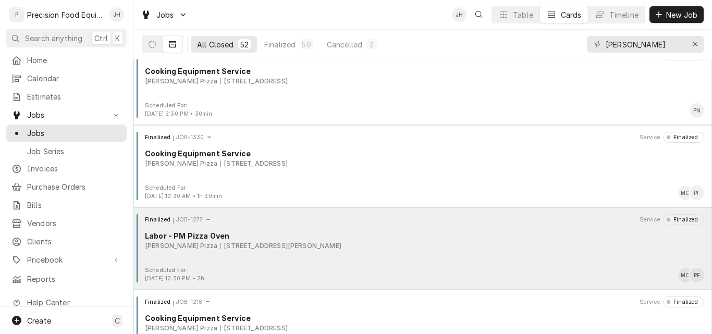
click at [451, 259] on div "Finalized JOB-1277 Service Finalized Labor - PM Pizza Oven [PERSON_NAME] Pizza …" at bounding box center [423, 240] width 570 height 52
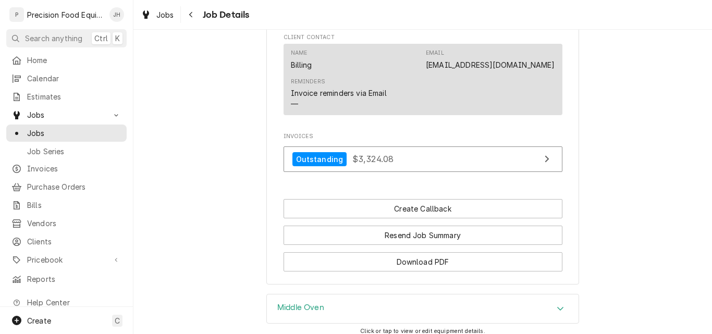
scroll to position [782, 0]
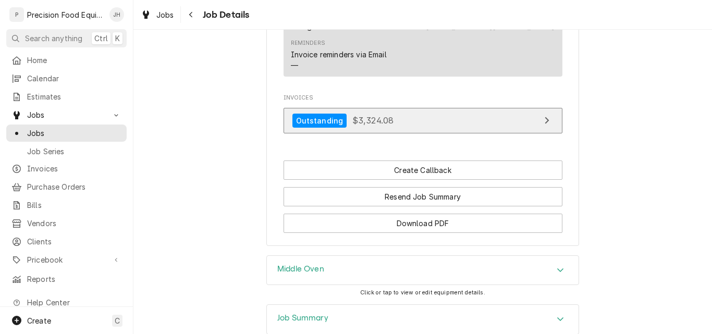
click at [424, 133] on link "Outstanding $3,324.08" at bounding box center [422, 121] width 279 height 26
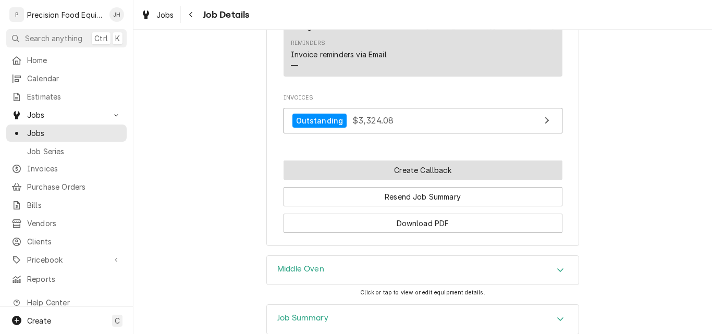
click at [424, 180] on button "Create Callback" at bounding box center [422, 169] width 279 height 19
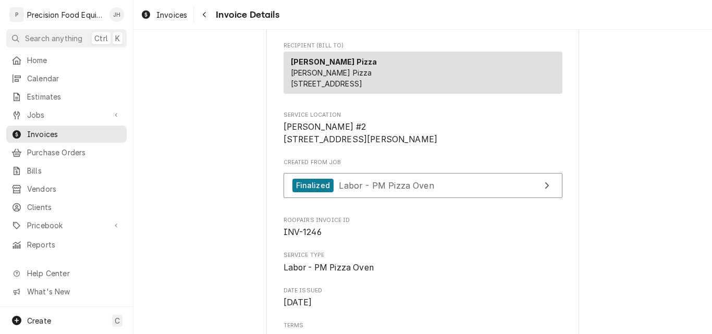
scroll to position [104, 0]
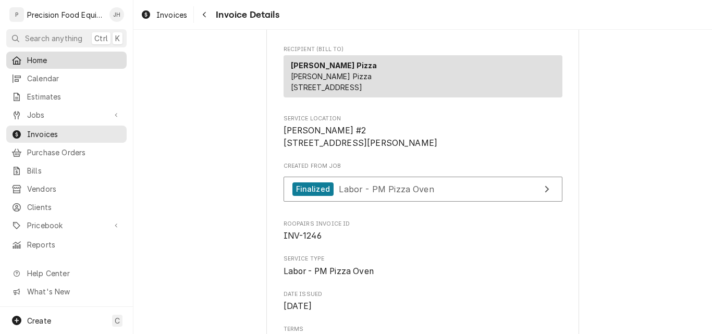
click at [53, 58] on span "Home" at bounding box center [74, 60] width 94 height 11
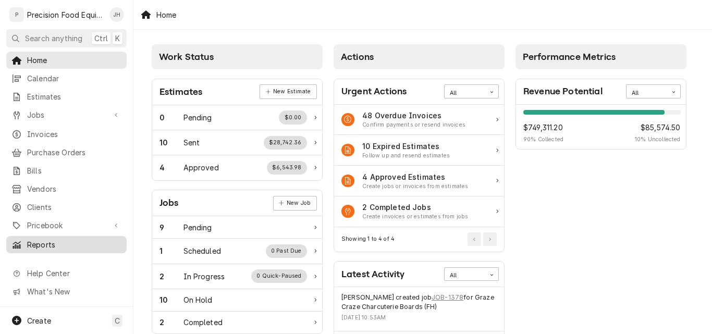
click at [46, 239] on span "Reports" at bounding box center [74, 244] width 94 height 11
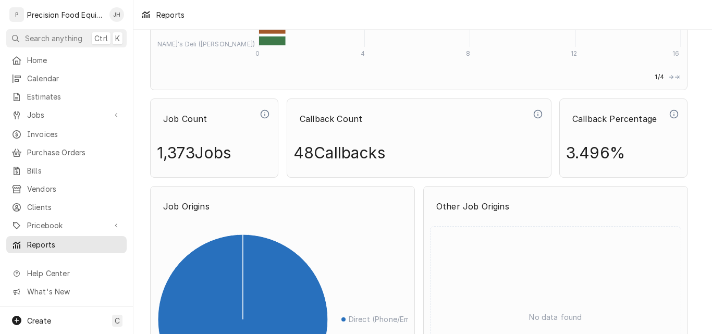
scroll to position [1146, 0]
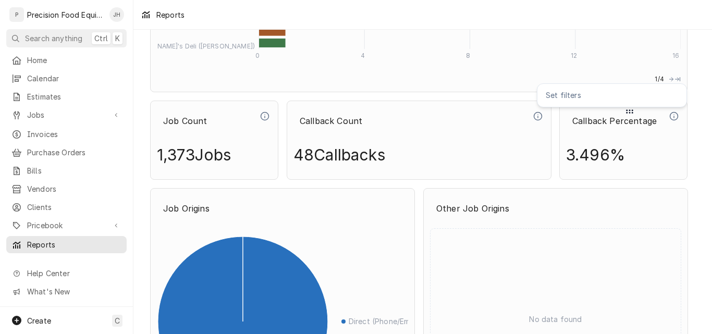
click at [673, 116] on icon "Dynamic Content Wrapper" at bounding box center [673, 116] width 9 height 9
click at [571, 95] on p "Set filters" at bounding box center [612, 95] width 132 height 15
click at [539, 117] on icon "Dynamic Content Wrapper" at bounding box center [537, 116] width 9 height 9
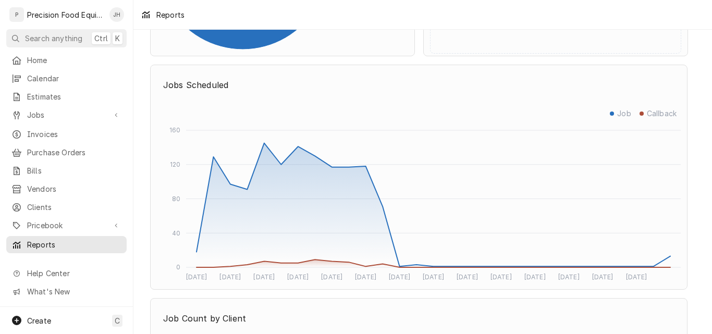
scroll to position [1511, 0]
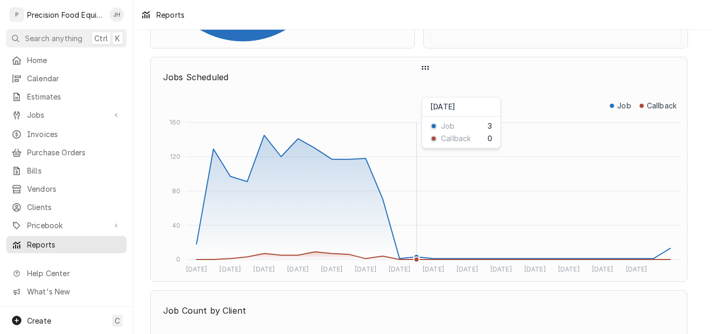
click at [418, 147] on icon "Sep 2024 Nov 2024 Jan 2025 Mar 2025 May 2025 Jul 2025 Sep 2025 Oct 2026 Apr 203…" at bounding box center [419, 186] width 524 height 178
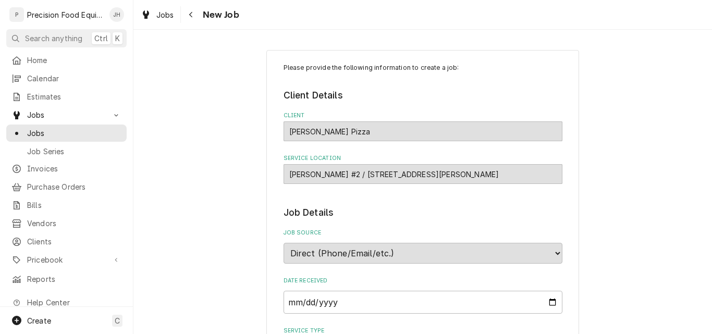
type textarea "x"
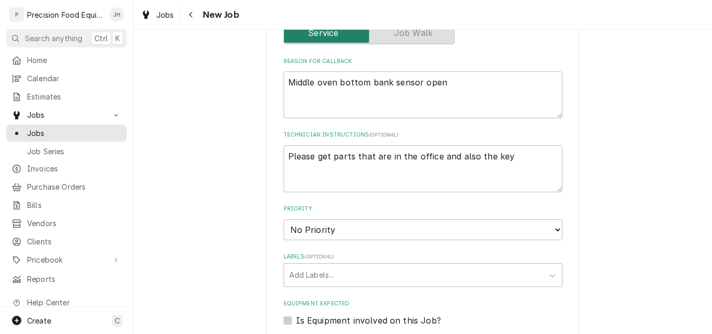
scroll to position [365, 0]
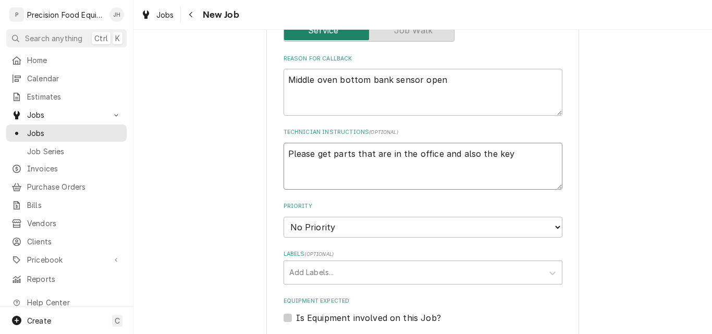
drag, startPoint x: 505, startPoint y: 153, endPoint x: 275, endPoint y: 150, distance: 230.3
click at [275, 150] on div "Please provide the following information to create a job: Client Details Client…" at bounding box center [422, 189] width 313 height 1008
type textarea "x"
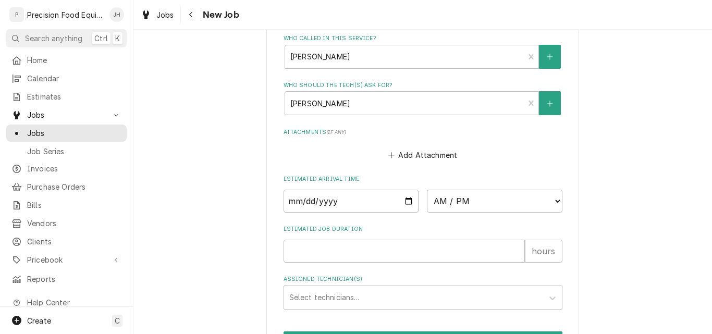
scroll to position [729, 0]
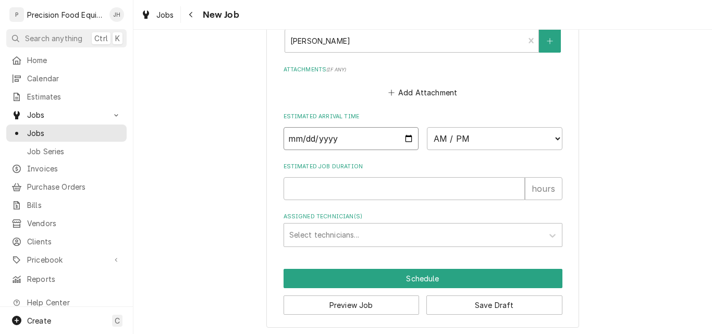
click at [406, 139] on input "Date" at bounding box center [350, 138] width 135 height 23
type input "[DATE]"
type textarea "x"
click at [528, 133] on select "AM / PM 6:00 AM 6:15 AM 6:30 AM 6:45 AM 7:00 AM 7:15 AM 7:30 AM 7:45 AM 8:00 AM…" at bounding box center [494, 138] width 135 height 23
select select "07:30:00"
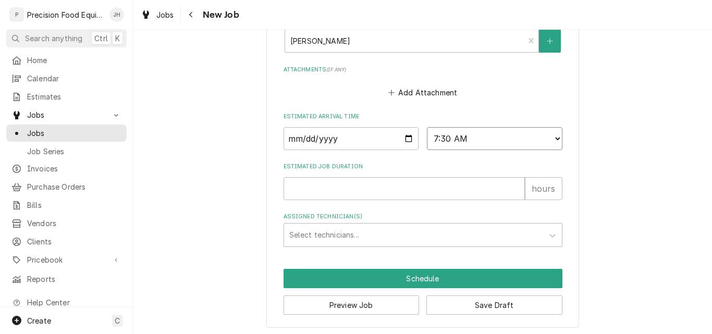
click at [427, 127] on select "AM / PM 6:00 AM 6:15 AM 6:30 AM 6:45 AM 7:00 AM 7:15 AM 7:30 AM 7:45 AM 8:00 AM…" at bounding box center [494, 138] width 135 height 23
type textarea "x"
click at [490, 129] on select "AM / PM 6:00 AM 6:15 AM 6:30 AM 6:45 AM 7:00 AM 7:15 AM 7:30 AM 7:45 AM 8:00 AM…" at bounding box center [494, 138] width 135 height 23
select select "07:15:00"
click at [427, 127] on select "AM / PM 6:00 AM 6:15 AM 6:30 AM 6:45 AM 7:00 AM 7:15 AM 7:30 AM 7:45 AM 8:00 AM…" at bounding box center [494, 138] width 135 height 23
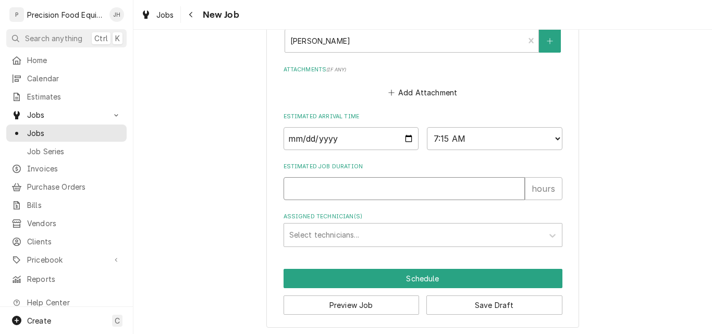
click at [416, 188] on input "Estimated Job Duration" at bounding box center [403, 188] width 241 height 23
type textarea "x"
type input "2"
type textarea "x"
type input "2"
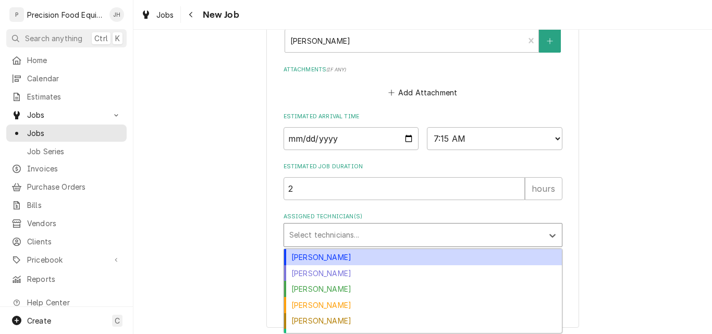
click at [377, 237] on div "Assigned Technician(s)" at bounding box center [413, 235] width 249 height 19
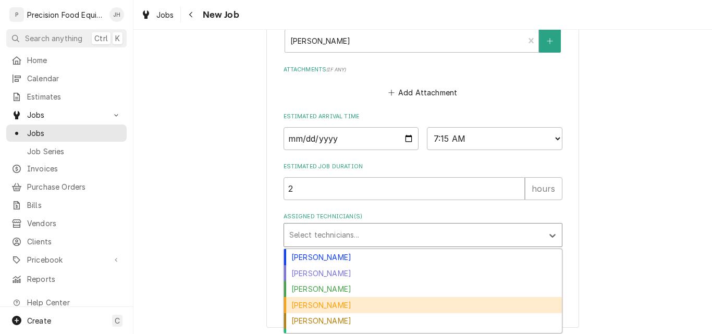
click at [320, 303] on div "Mike Caster" at bounding box center [423, 305] width 278 height 16
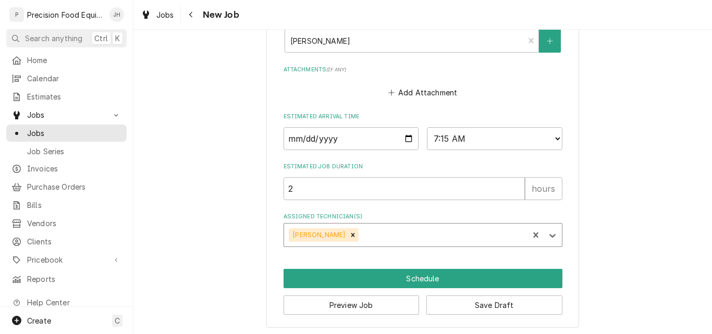
click at [372, 235] on div "Assigned Technician(s)" at bounding box center [442, 235] width 163 height 19
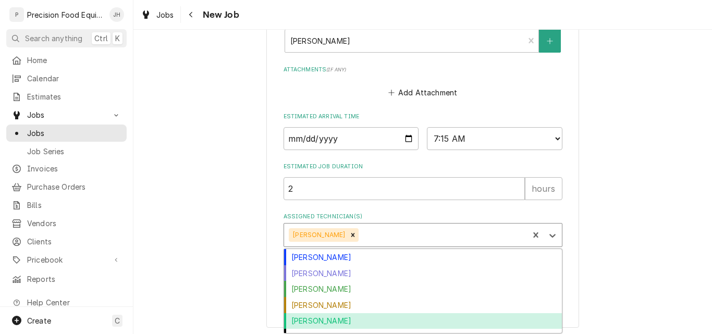
click at [330, 318] on div "Phil Fry" at bounding box center [423, 321] width 278 height 16
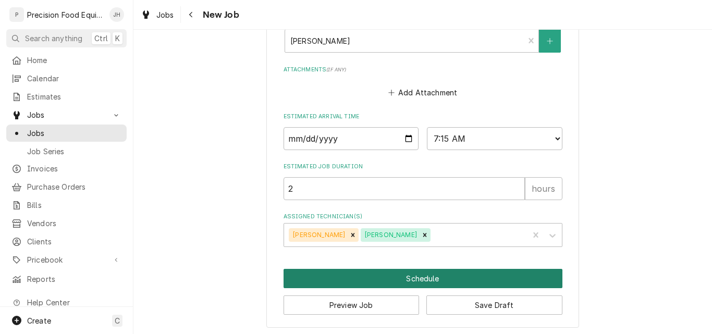
click at [443, 278] on button "Schedule" at bounding box center [422, 278] width 279 height 19
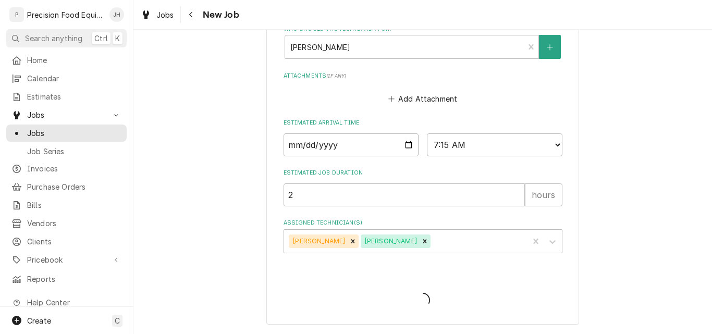
scroll to position [723, 0]
type textarea "x"
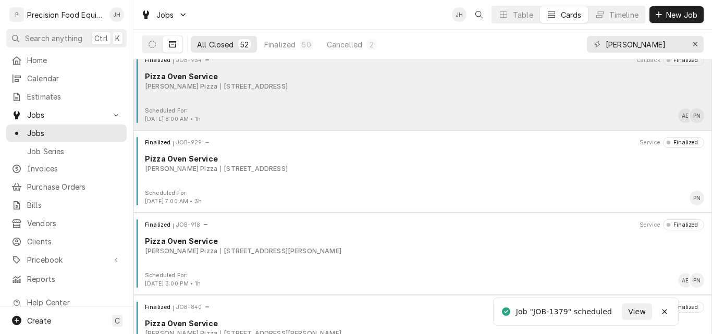
scroll to position [104, 0]
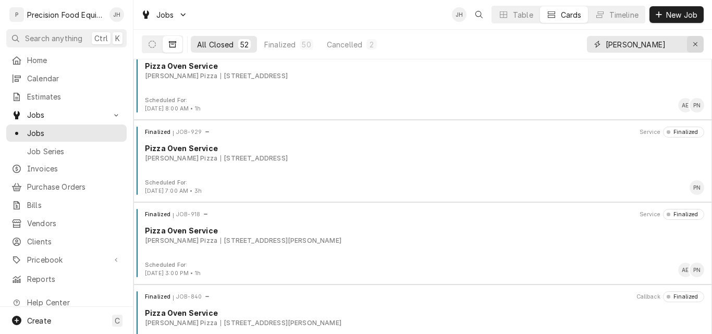
click at [697, 45] on icon "Erase input" at bounding box center [695, 44] width 6 height 7
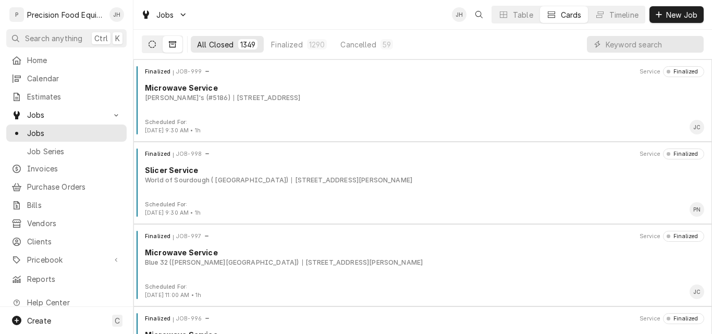
click at [152, 46] on icon "Dynamic Content Wrapper" at bounding box center [151, 44] width 7 height 7
